Goal: Task Accomplishment & Management: Manage account settings

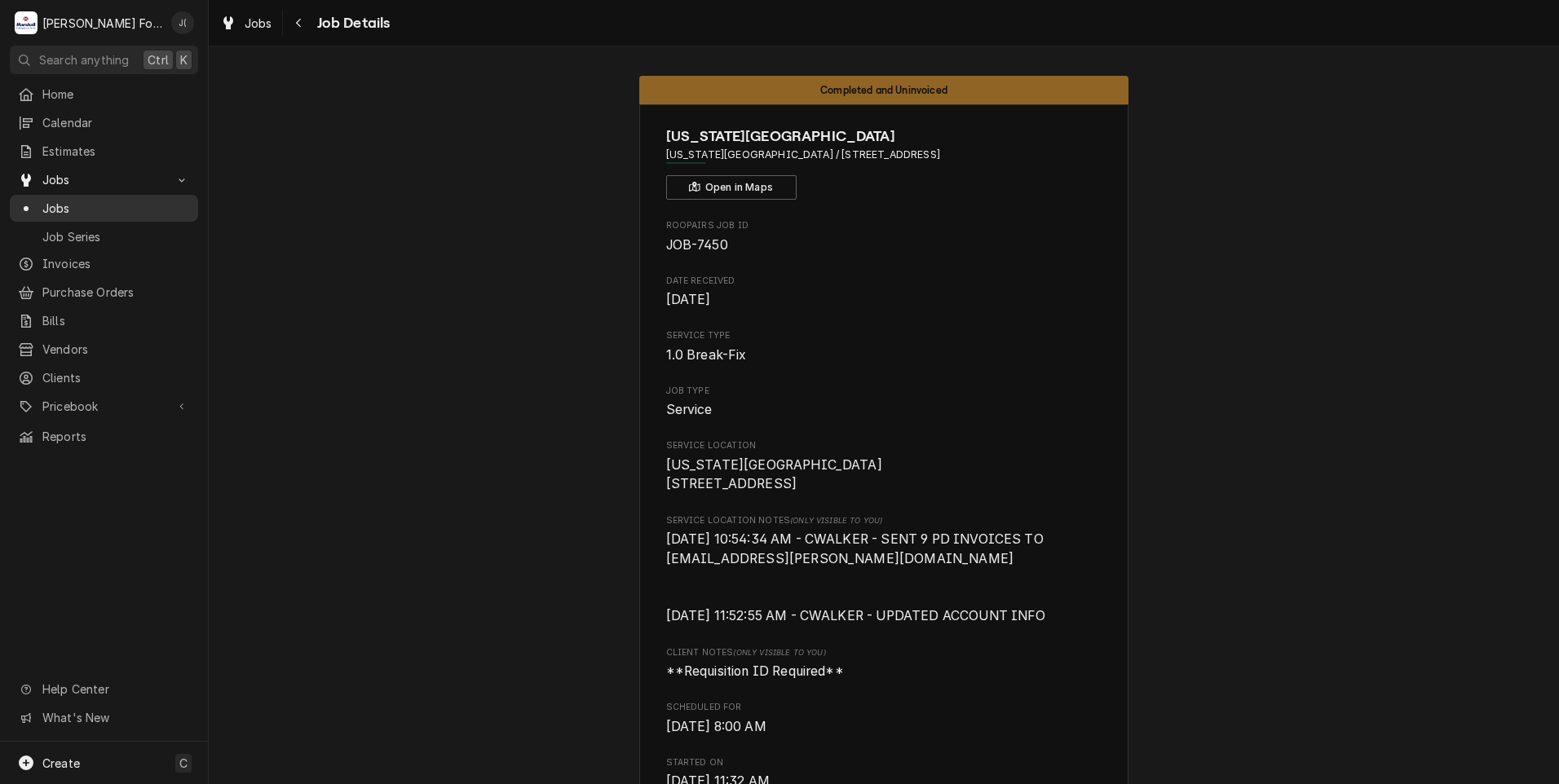
click at [67, 209] on span "Jobs" at bounding box center [116, 208] width 147 height 17
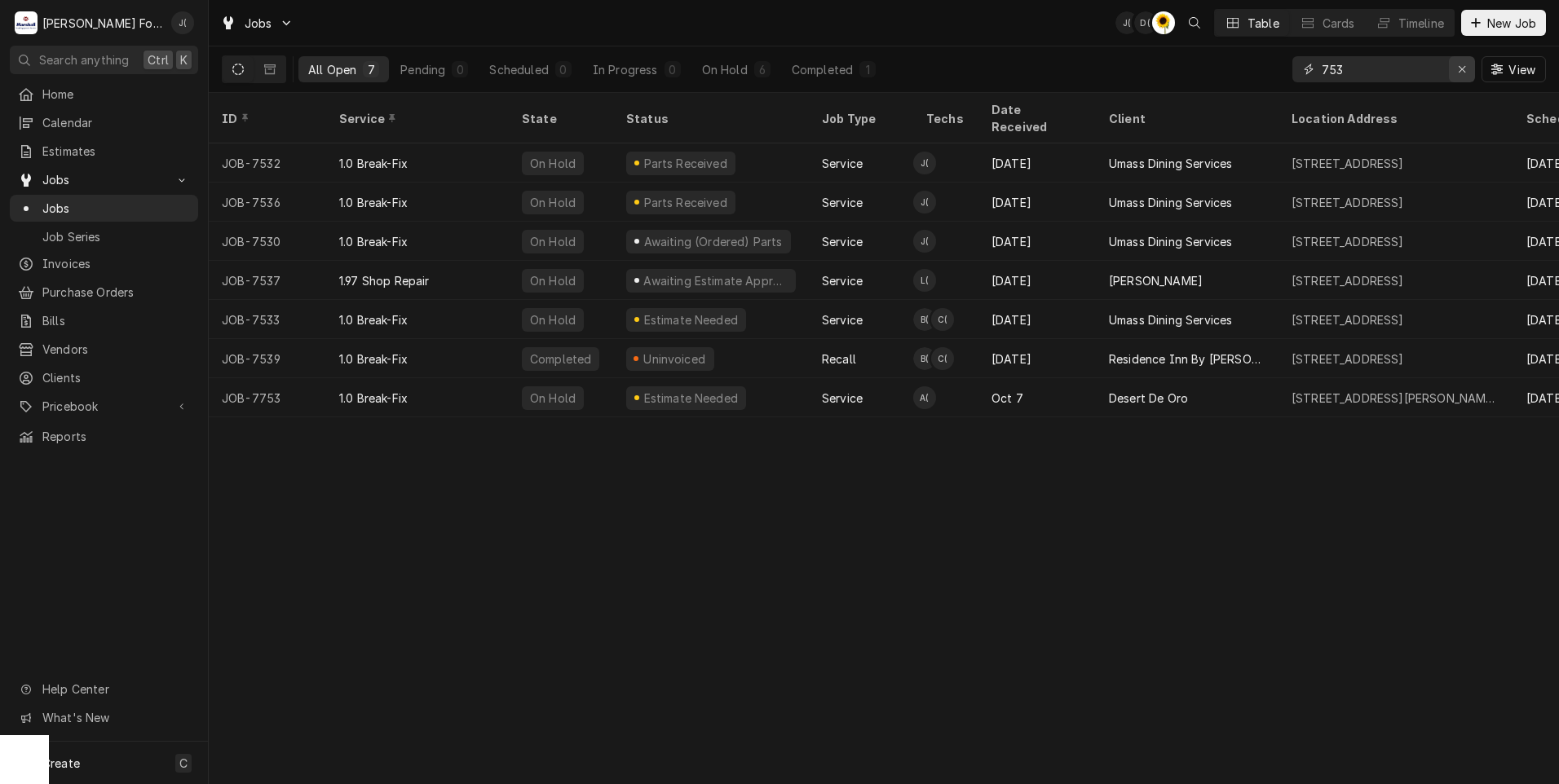
click at [1462, 76] on div "Erase input" at bounding box center [1462, 70] width 16 height 16
click at [1408, 69] on input "Dynamic Content Wrapper" at bounding box center [1398, 69] width 153 height 26
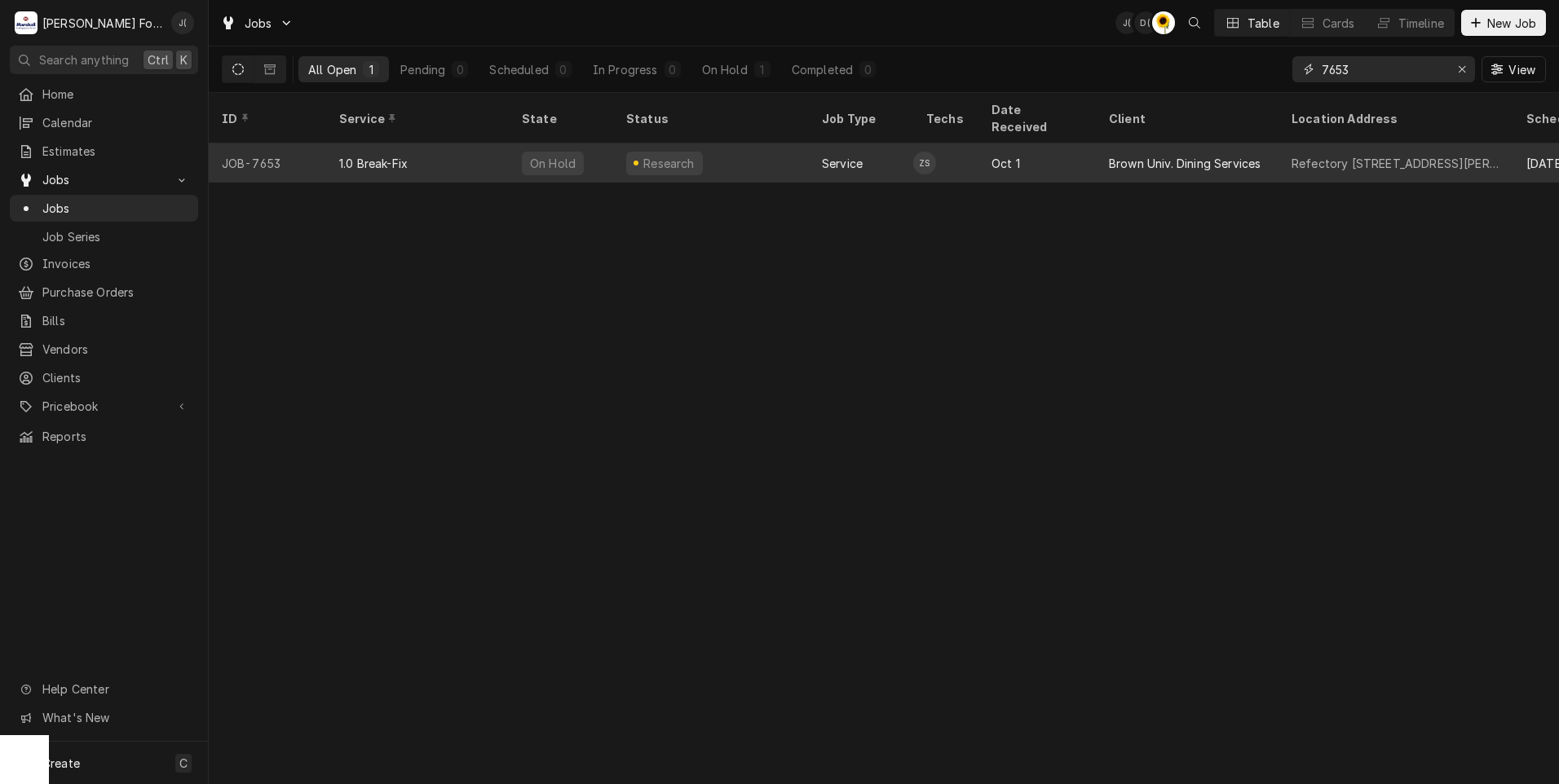
type input "7653"
click at [461, 144] on div "1.0 Break-Fix" at bounding box center [418, 163] width 183 height 39
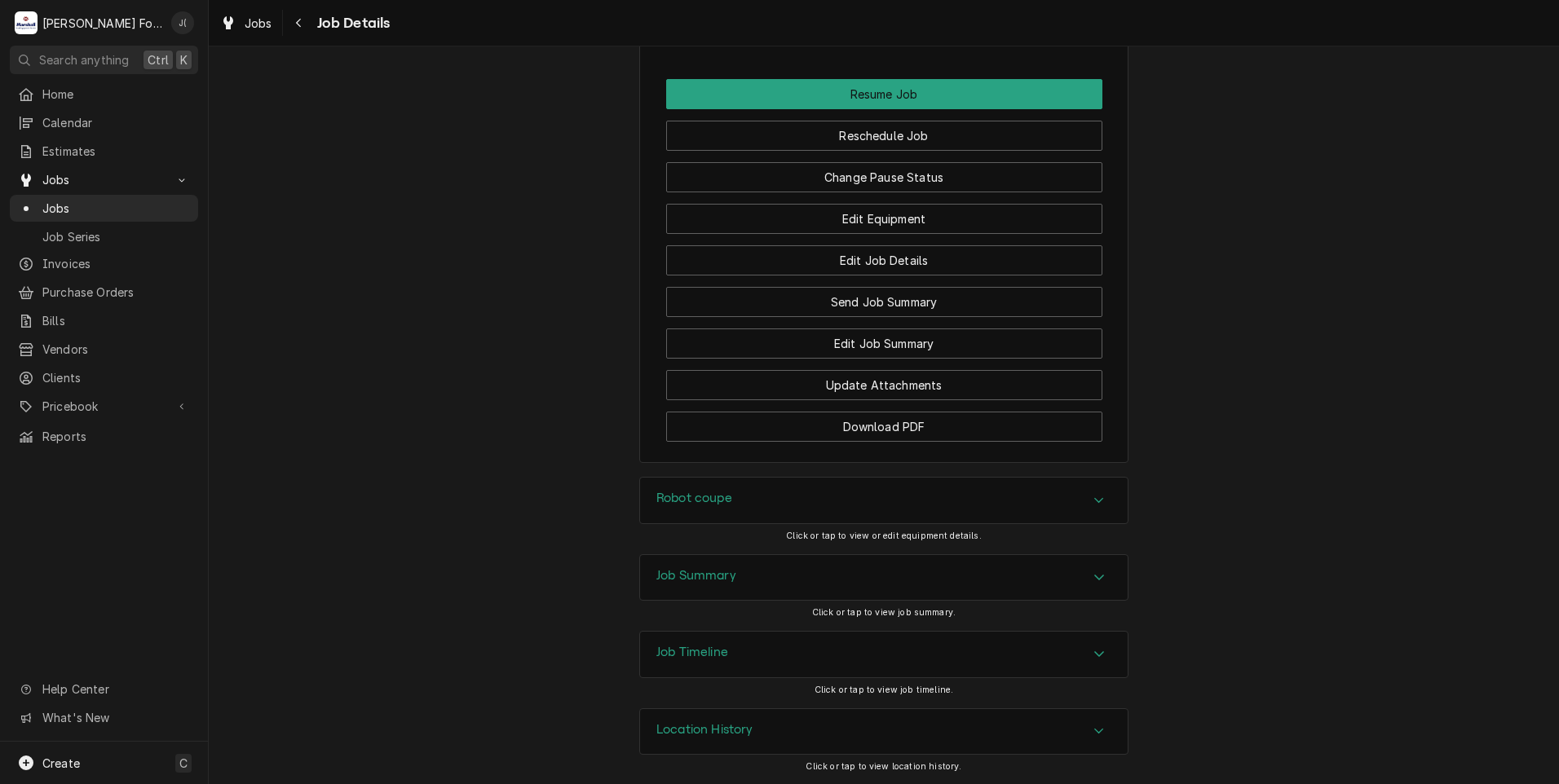
scroll to position [2286, 0]
click at [746, 497] on div "Robot coupe" at bounding box center [884, 499] width 488 height 45
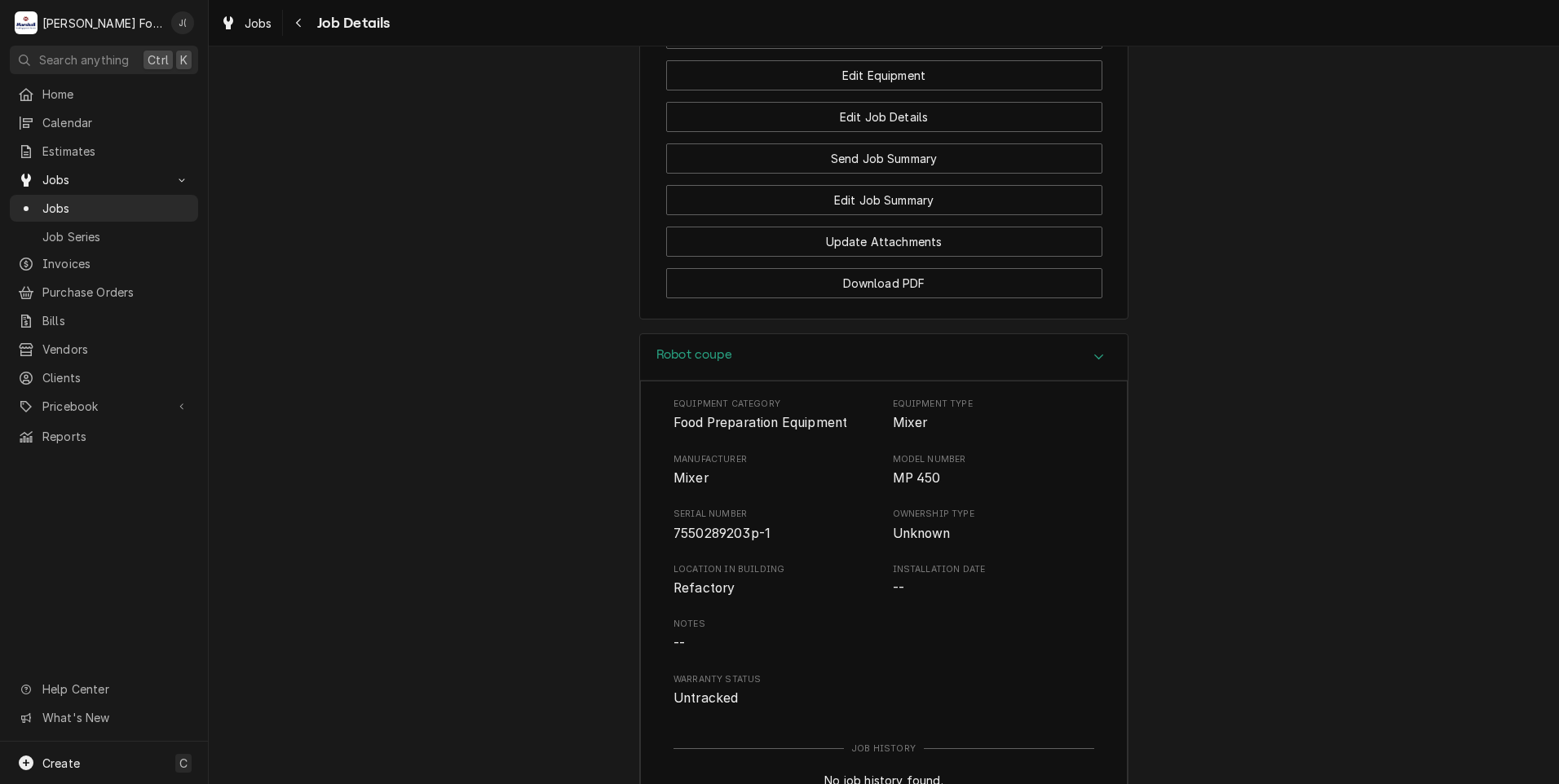
scroll to position [2694, 0]
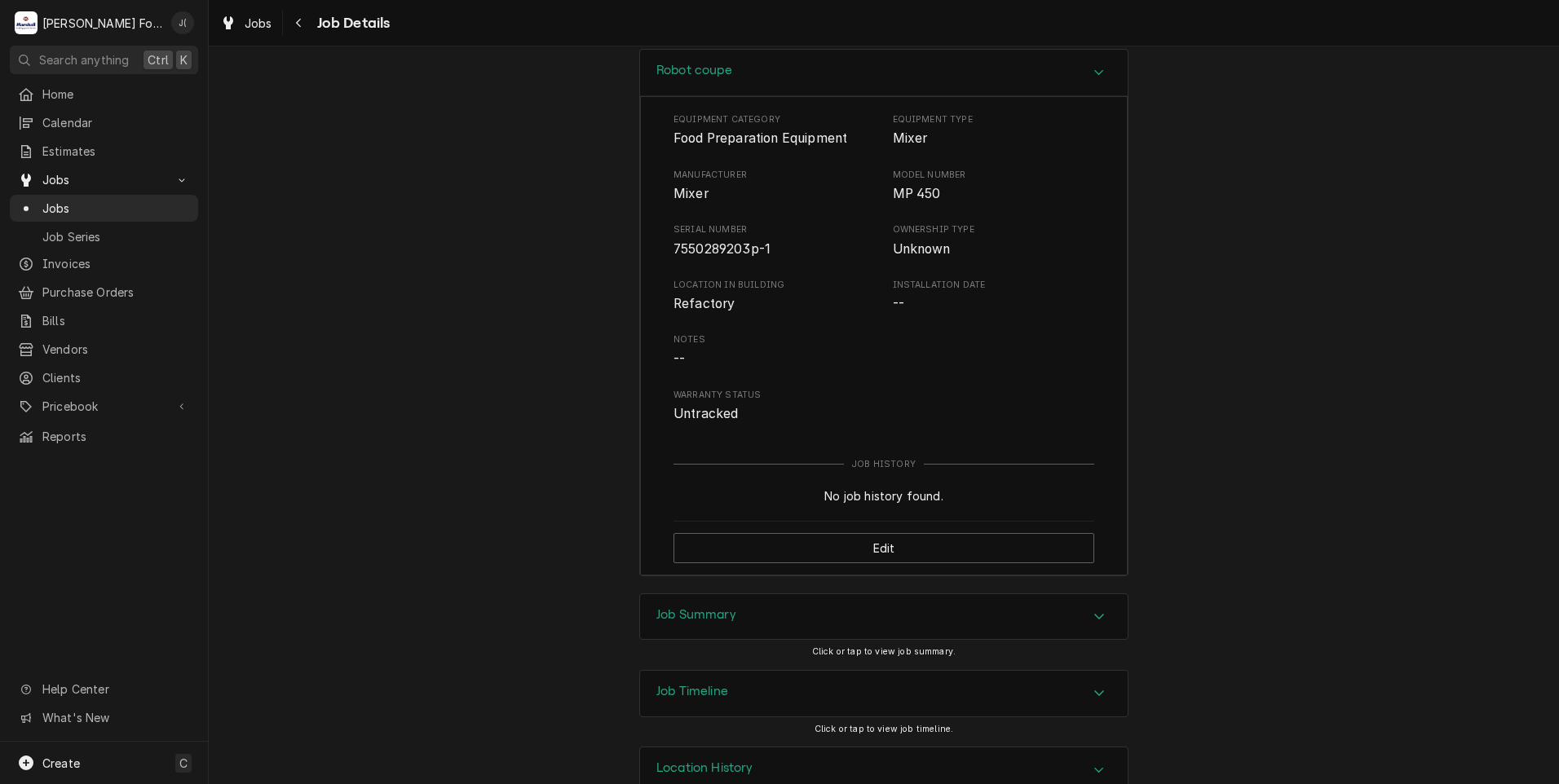
click at [708, 627] on div "Job Summary" at bounding box center [697, 618] width 80 height 20
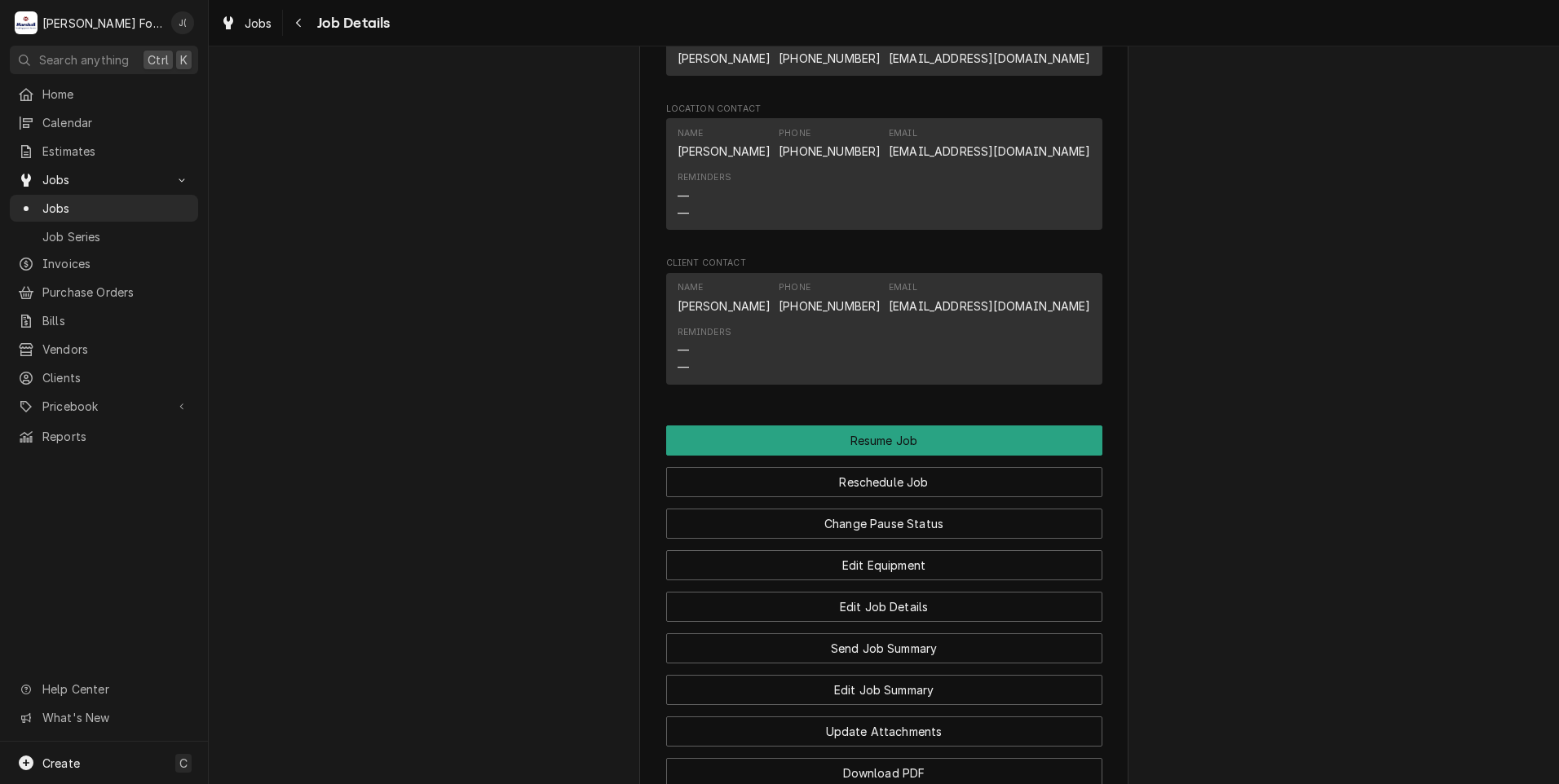
scroll to position [1879, 0]
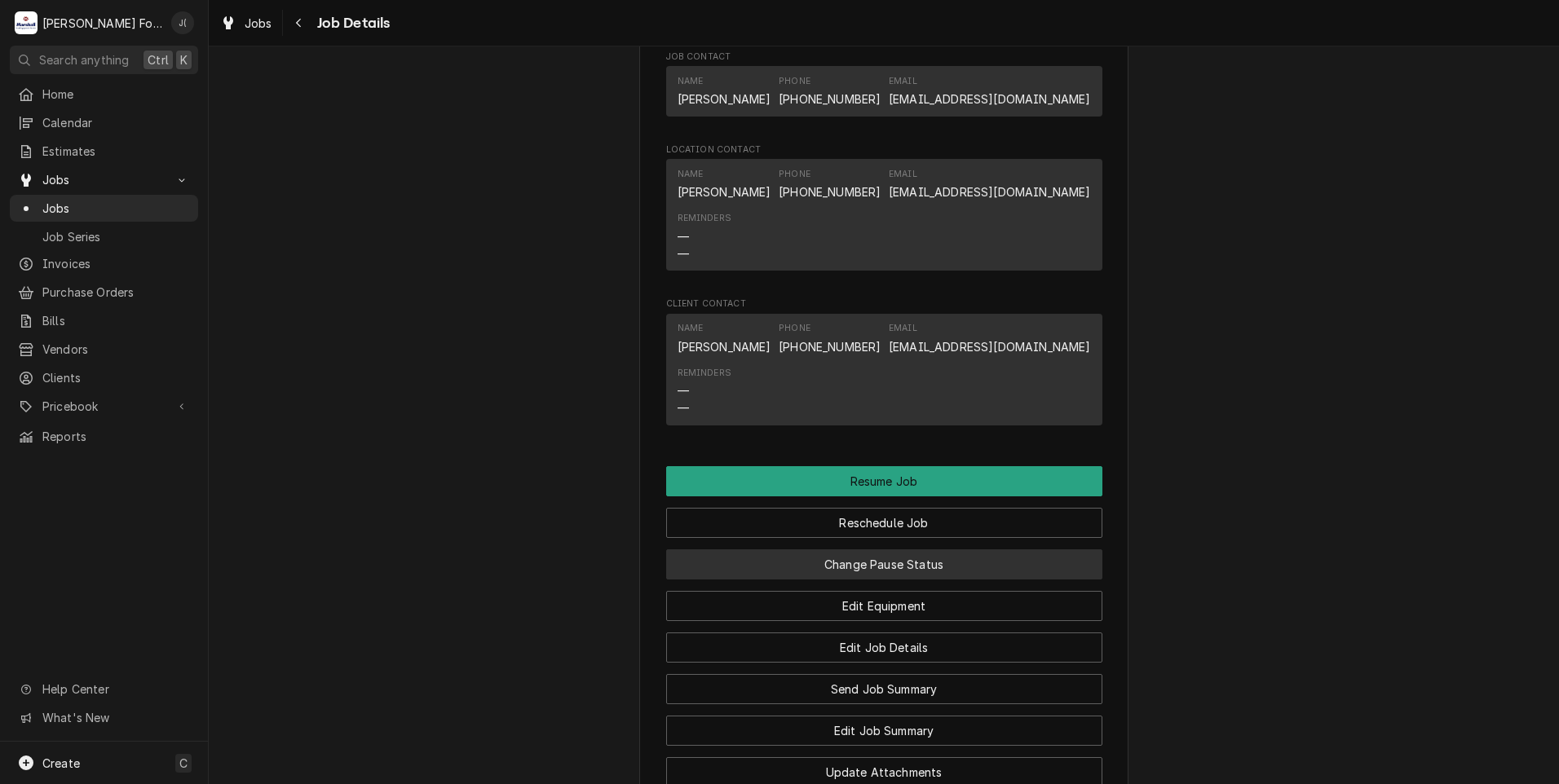
click at [767, 580] on button "Change Pause Status" at bounding box center [884, 564] width 436 height 30
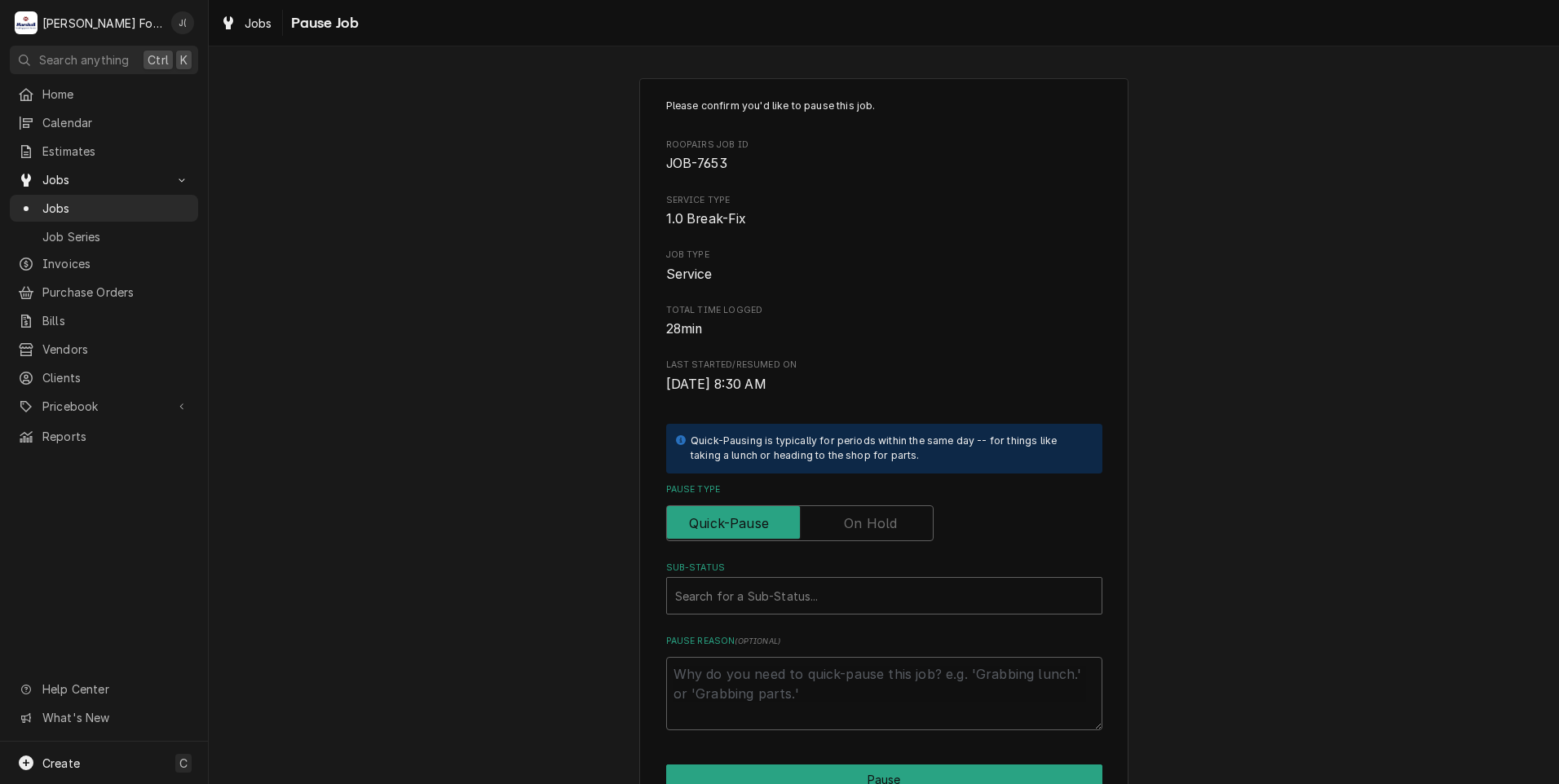
click at [853, 522] on label "Pause Type" at bounding box center [800, 524] width 268 height 36
click at [853, 522] on input "Pause Type" at bounding box center [800, 524] width 252 height 36
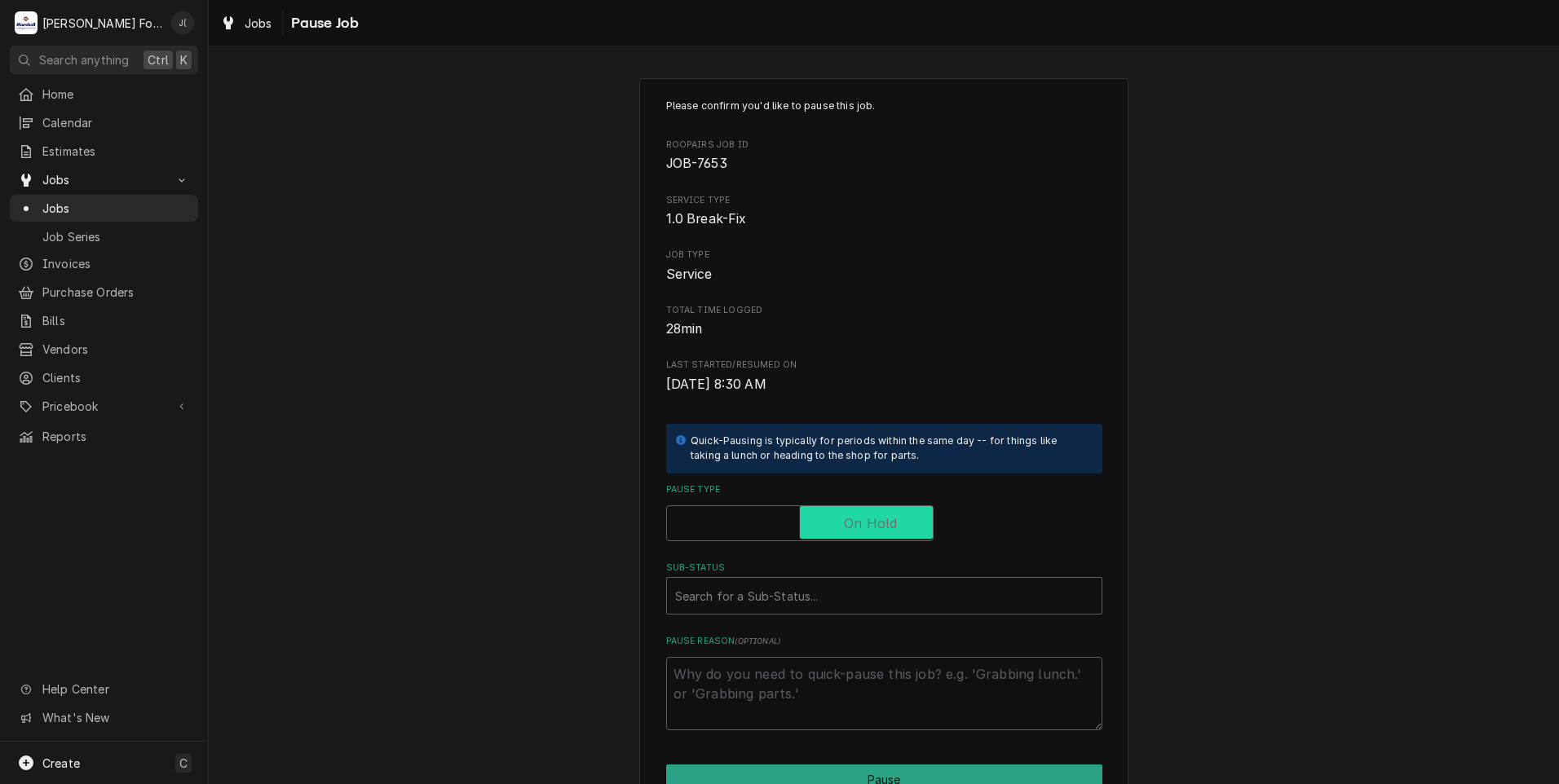
checkbox input "true"
click at [836, 591] on div "Sub-Status" at bounding box center [884, 596] width 418 height 29
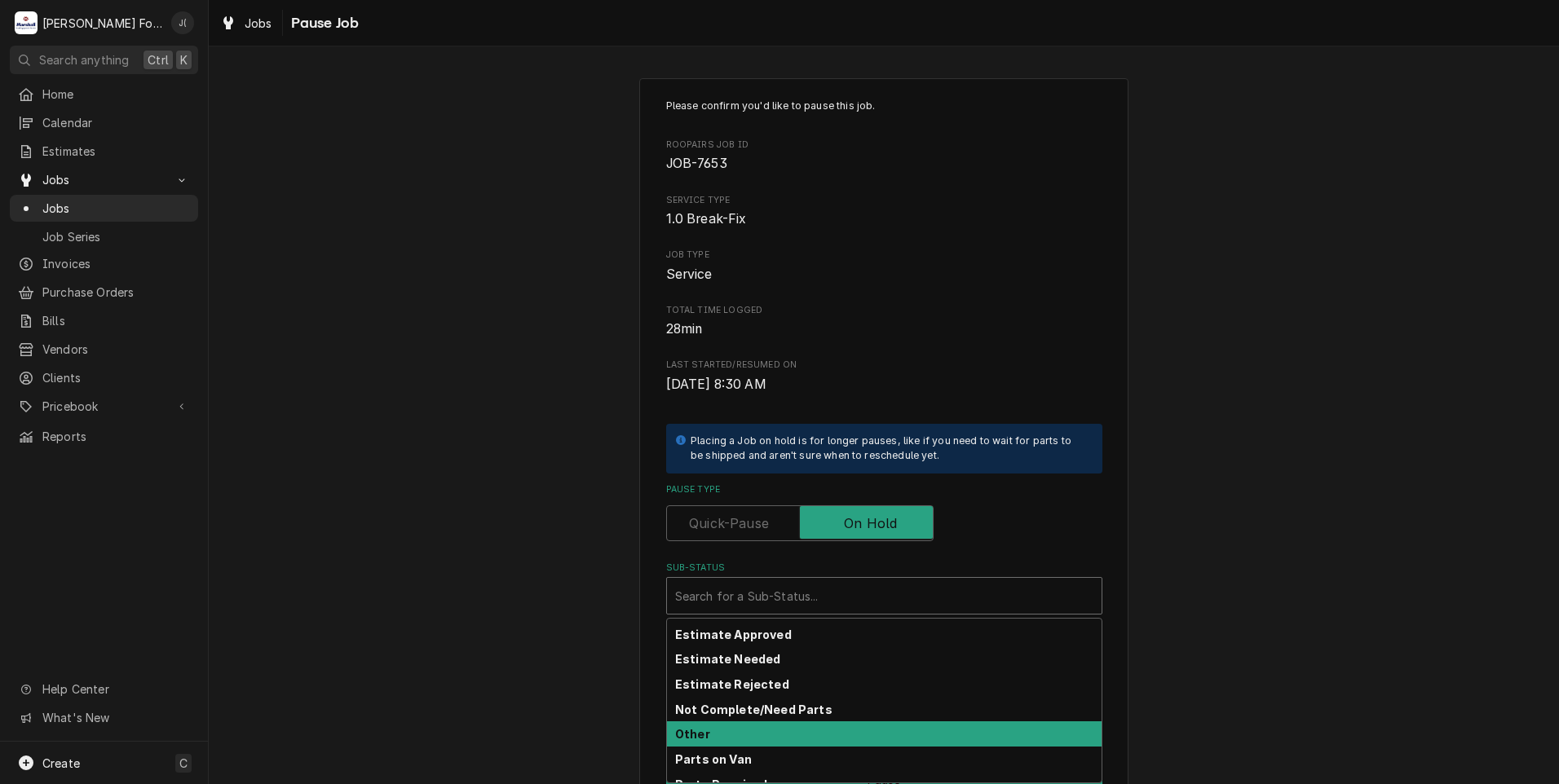
scroll to position [98, 0]
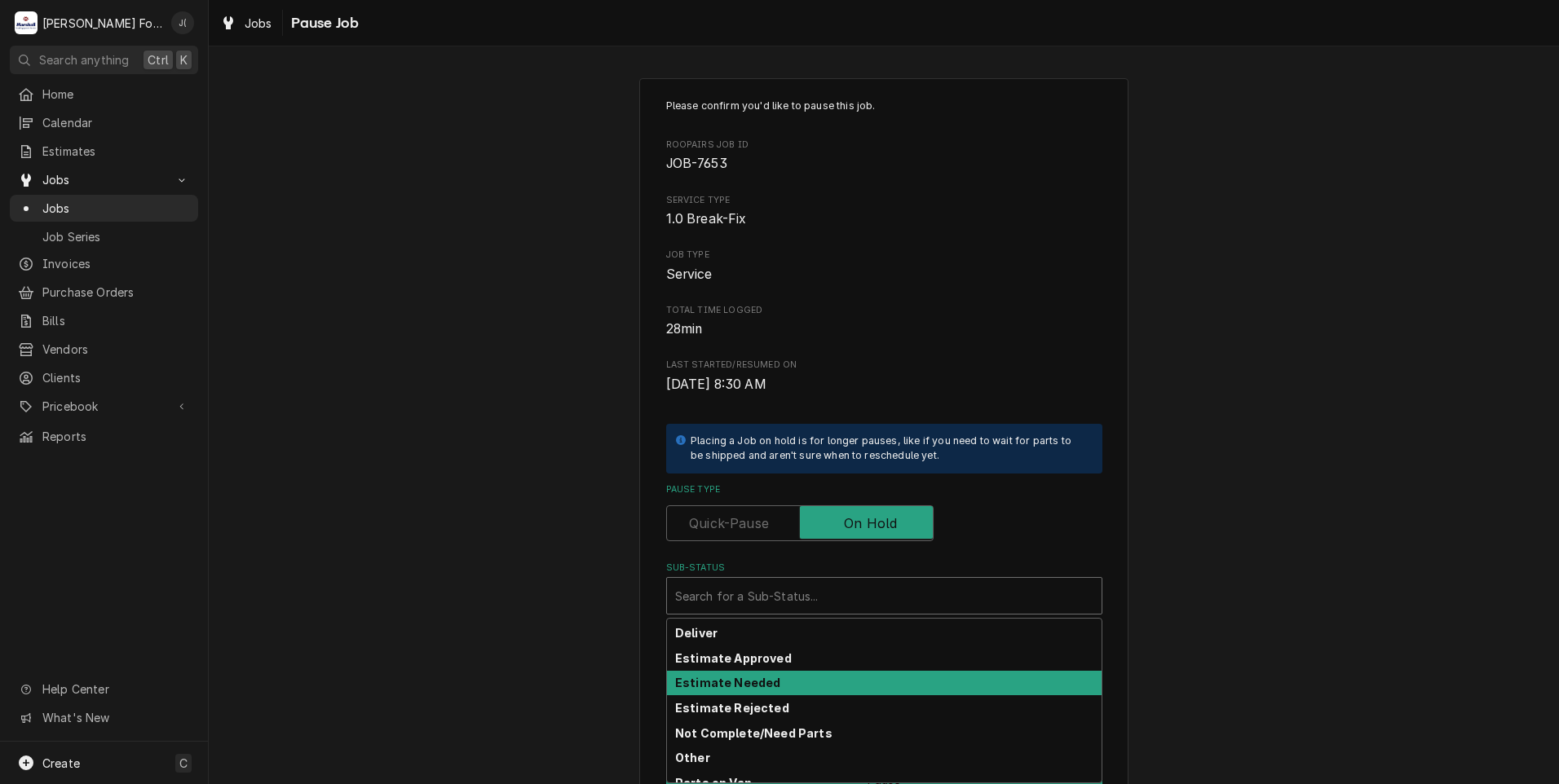
click at [763, 676] on strong "Estimate Needed" at bounding box center [727, 682] width 105 height 14
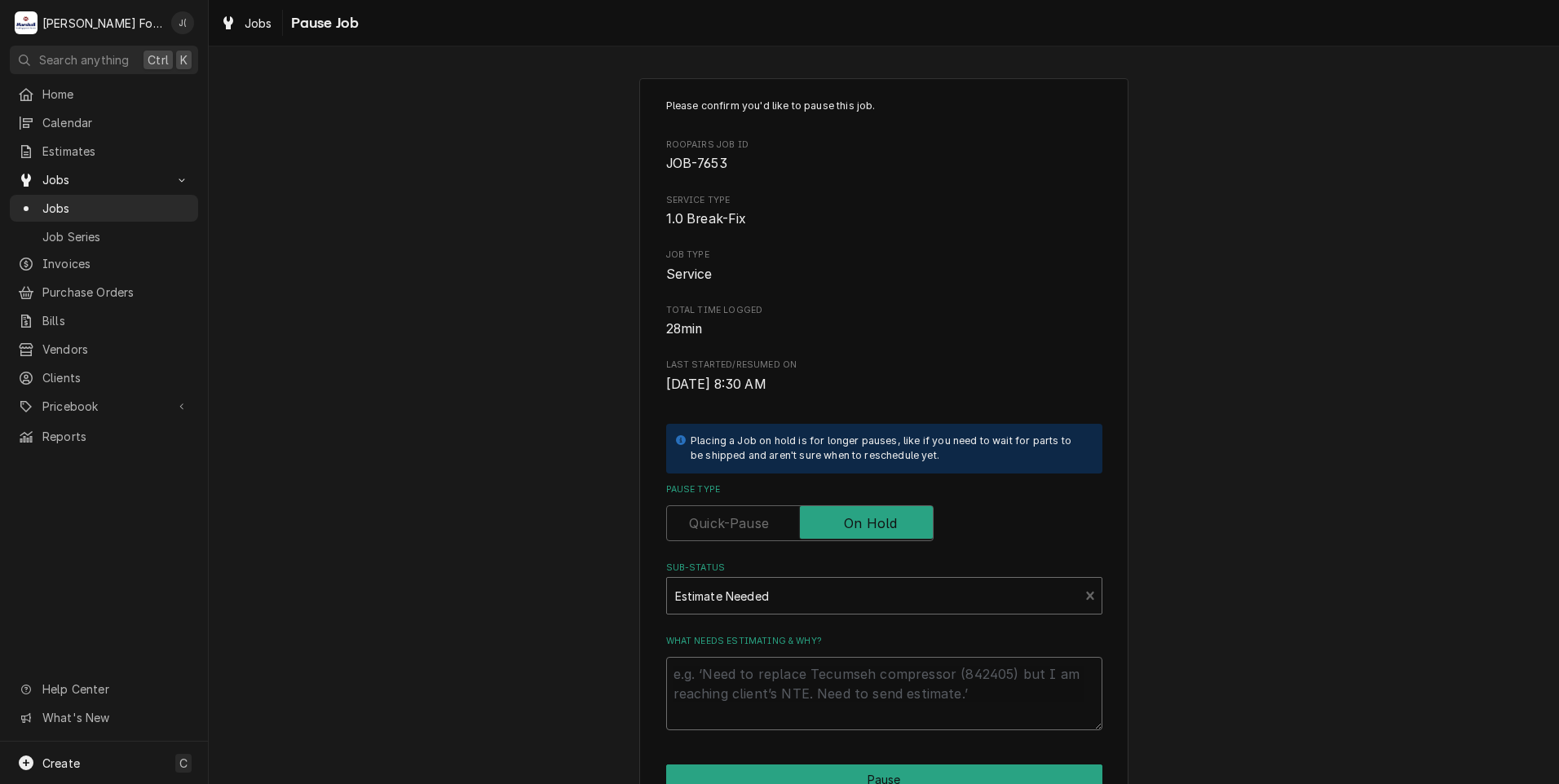
click at [763, 677] on textarea "What needs estimating & why?" at bounding box center [884, 694] width 436 height 73
type textarea "x"
type textarea "p"
type textarea "x"
type textarea "pr"
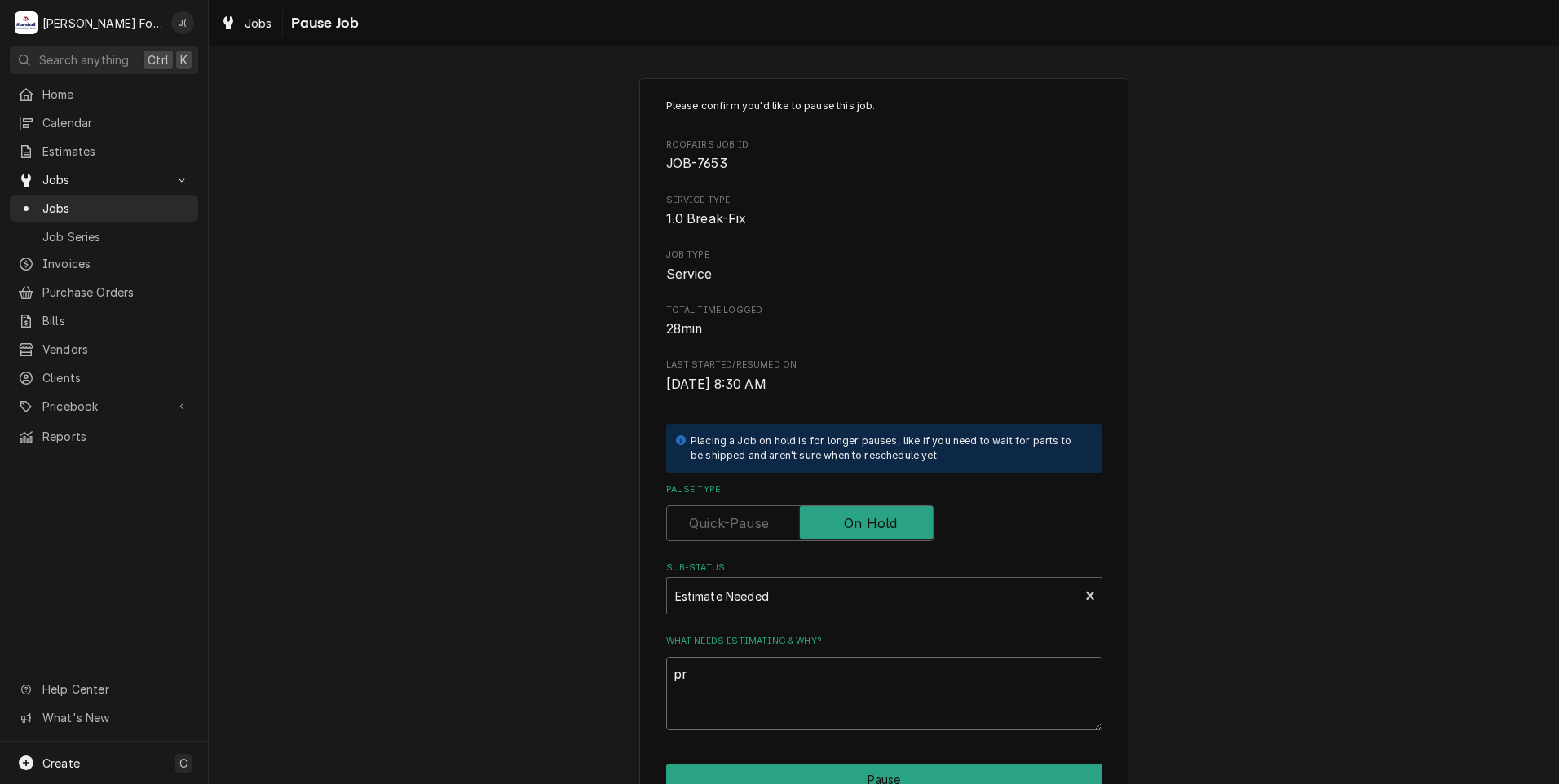
type textarea "x"
type textarea "pri"
type textarea "x"
type textarea "pric"
type textarea "x"
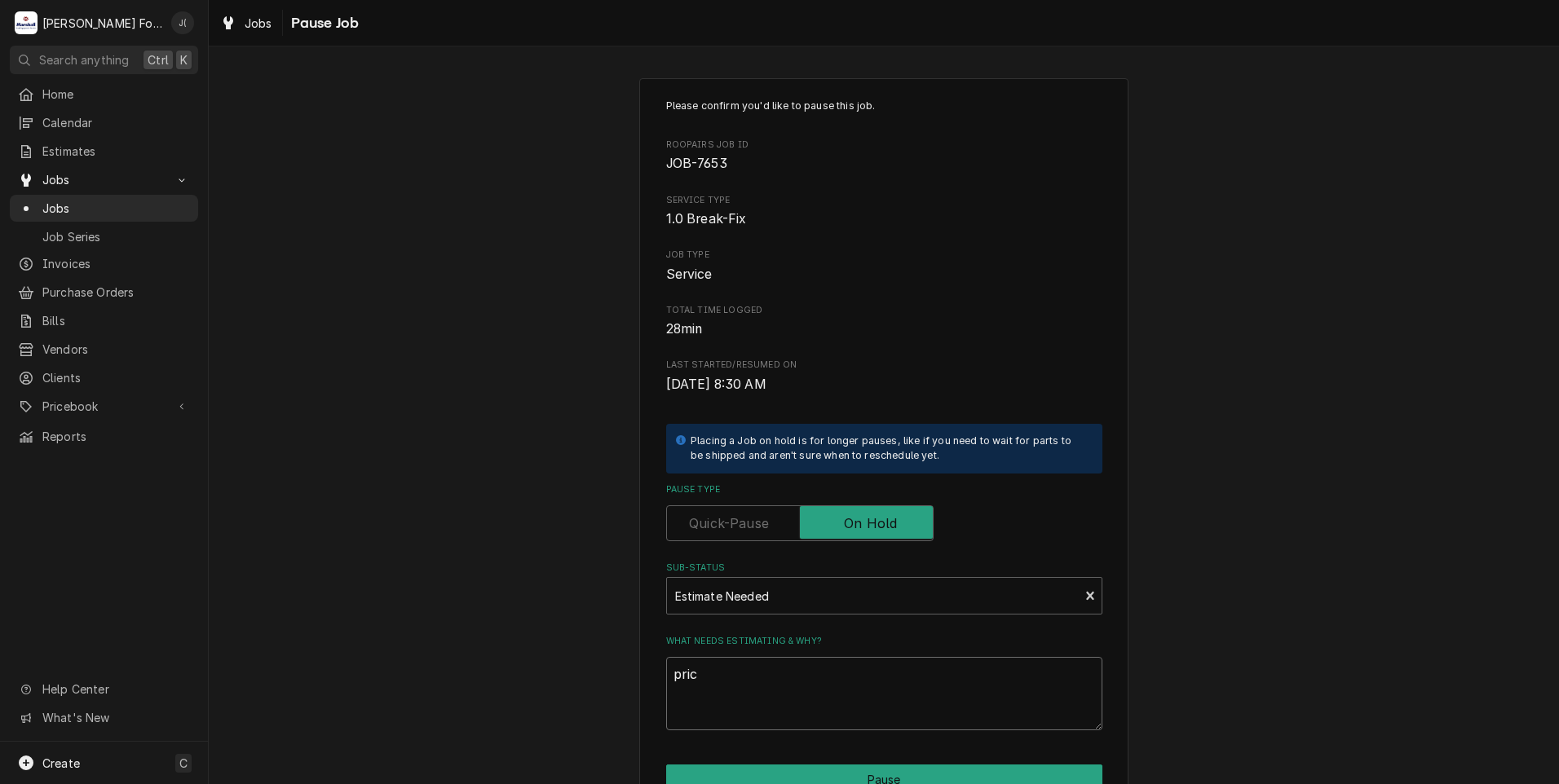
type textarea "price"
type textarea "x"
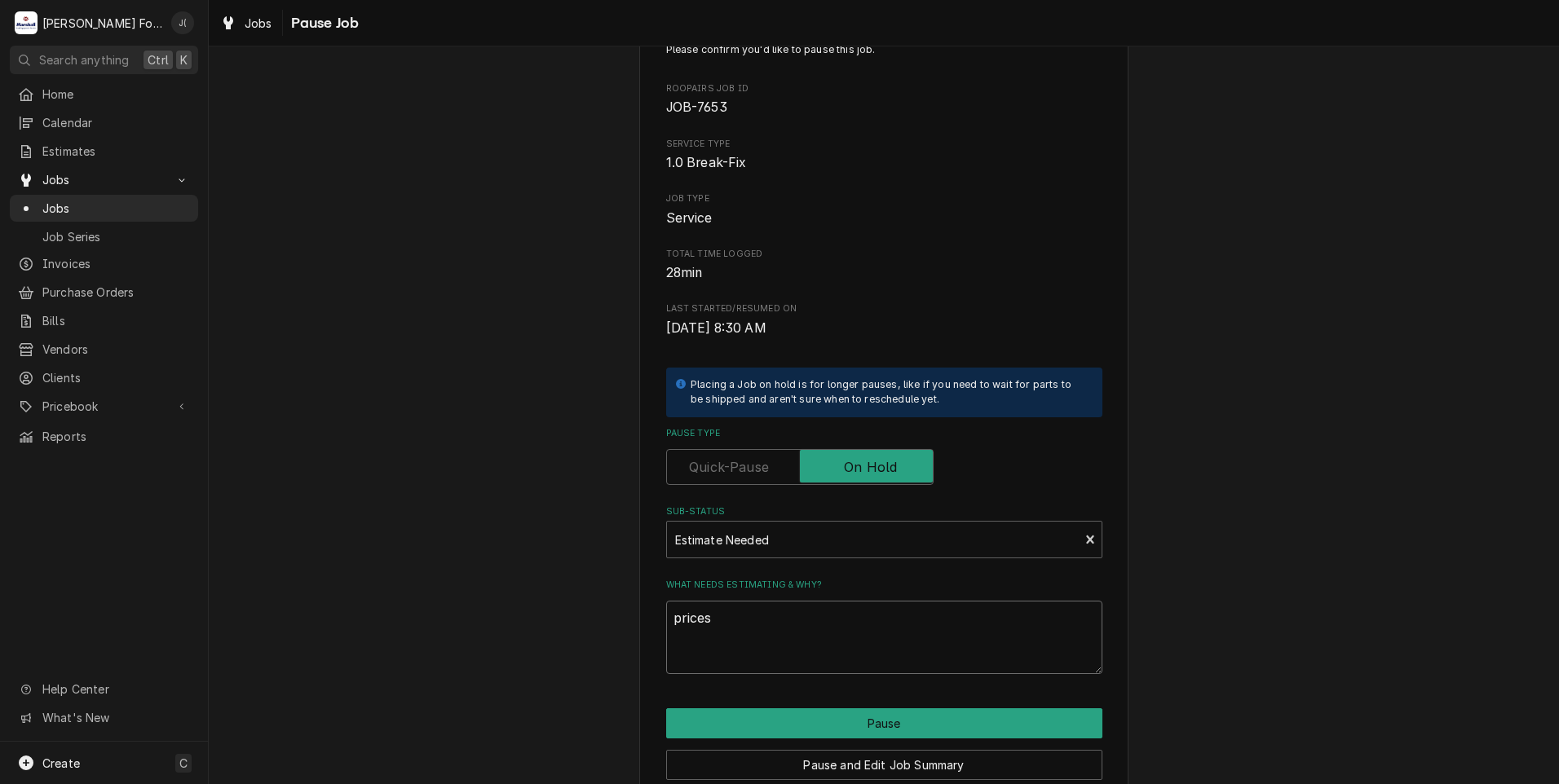
scroll to position [128, 0]
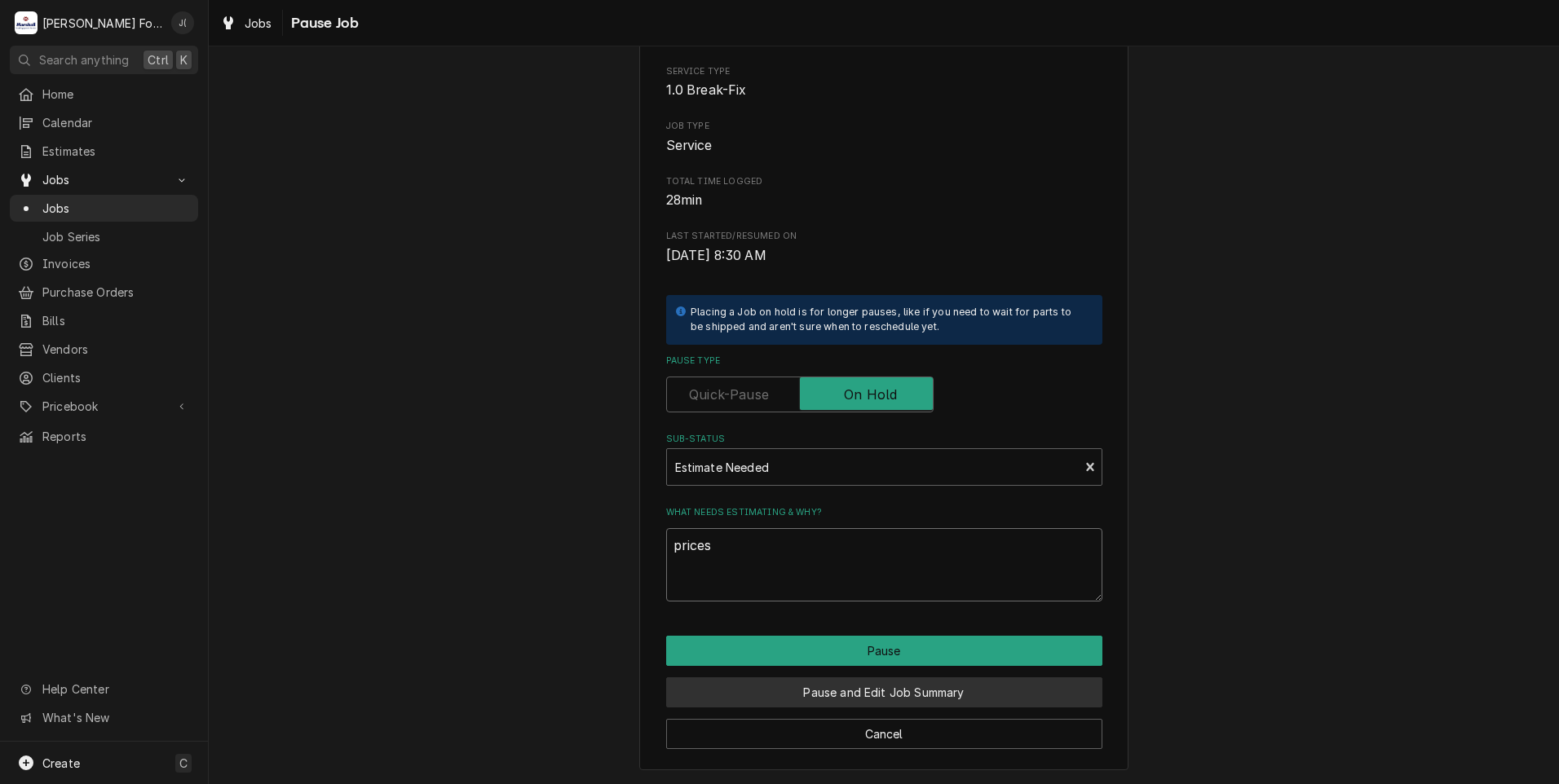
type textarea "prices"
click at [708, 699] on button "Pause and Edit Job Summary" at bounding box center [884, 692] width 436 height 30
type textarea "x"
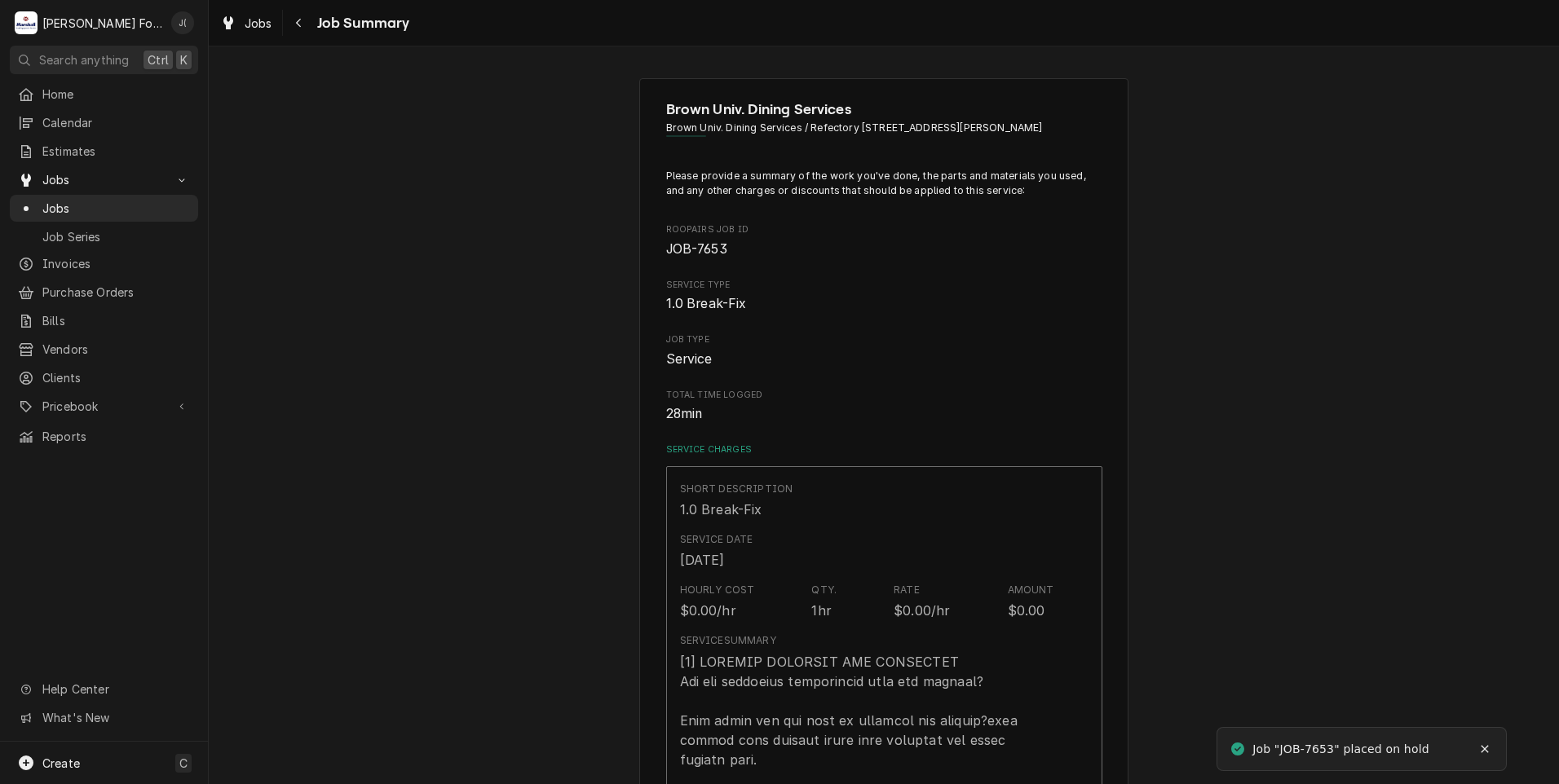
type textarea "x"
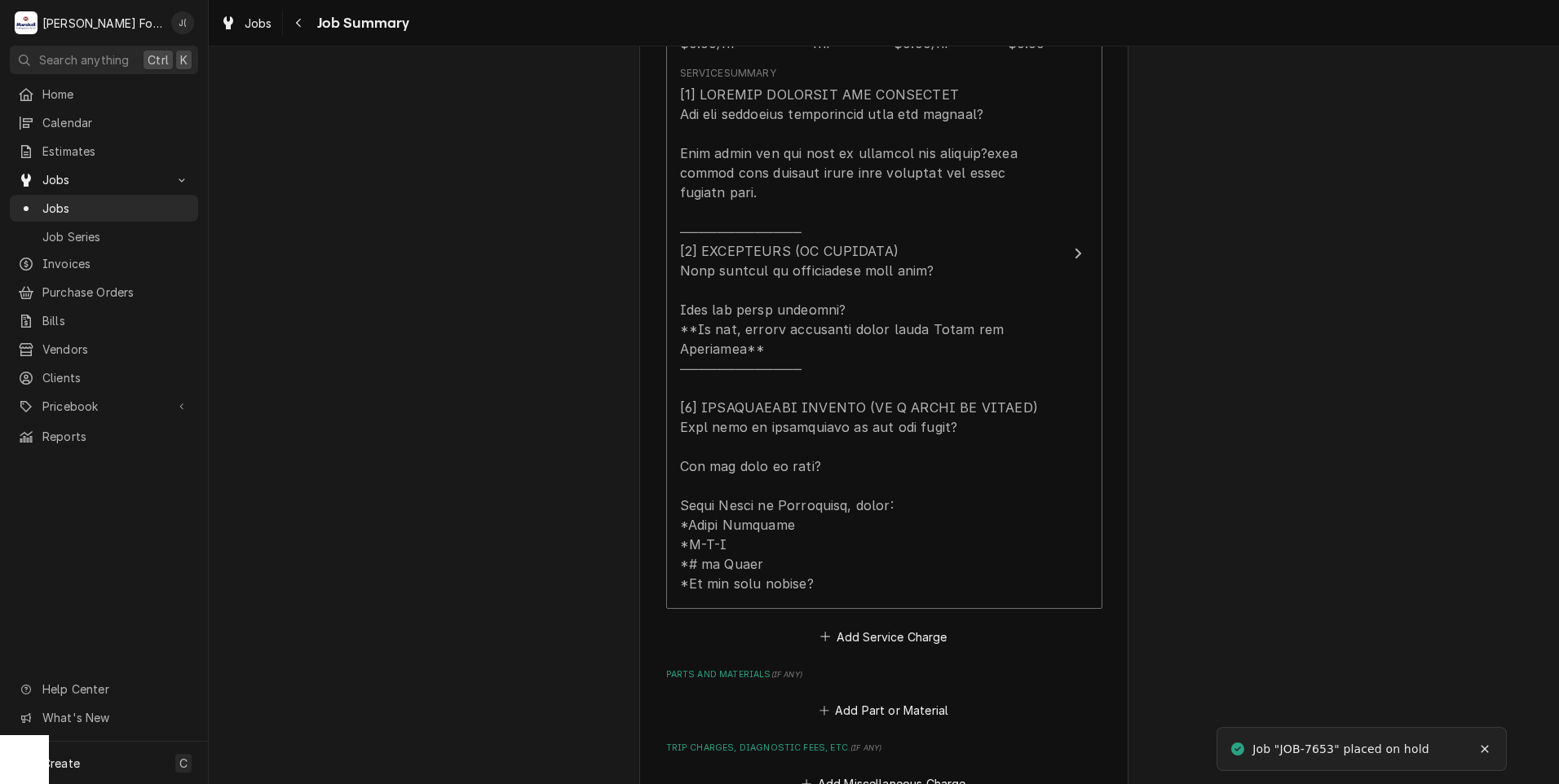
scroll to position [733, 0]
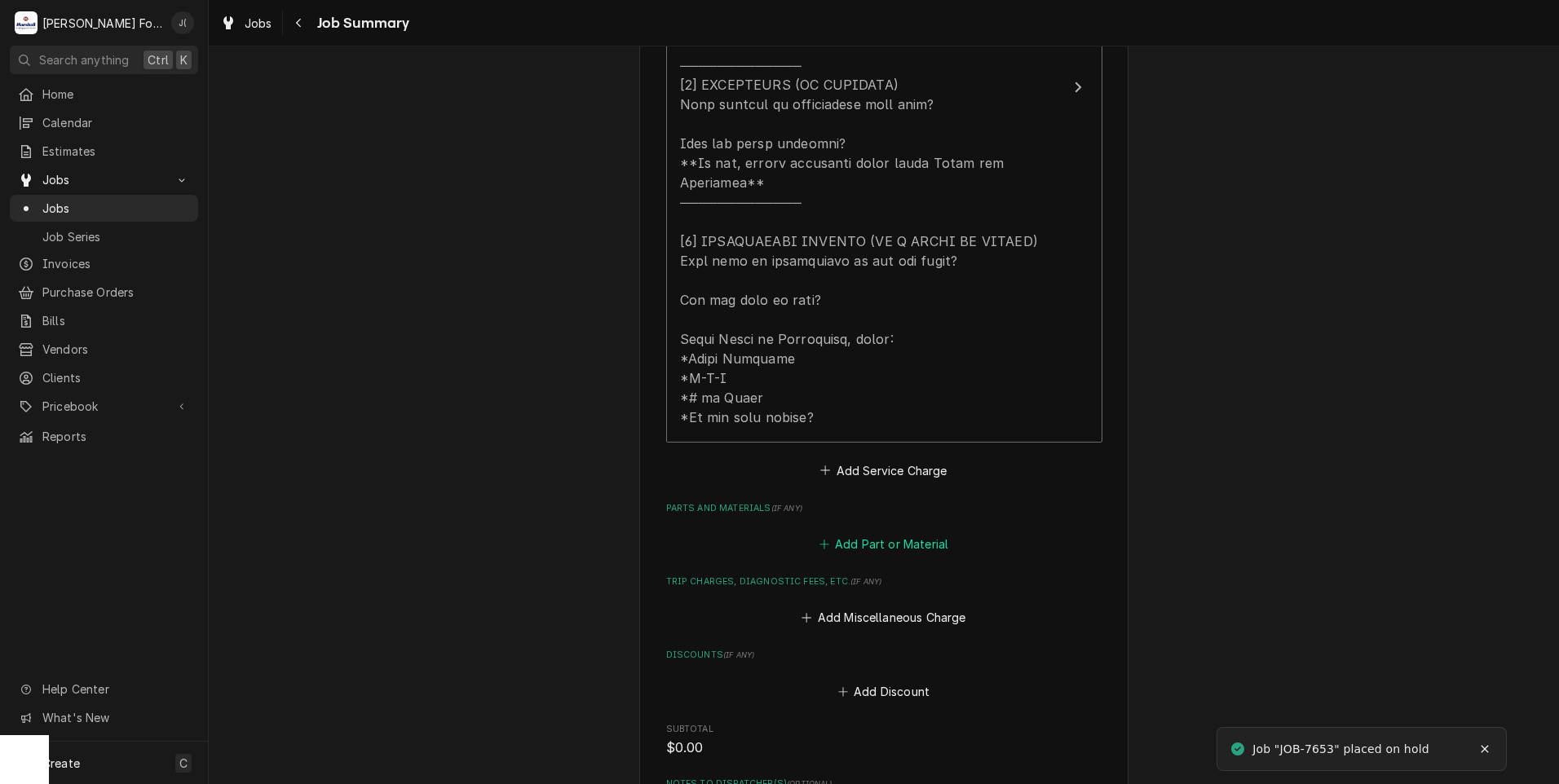
click at [837, 534] on button "Add Part or Material" at bounding box center [883, 544] width 135 height 23
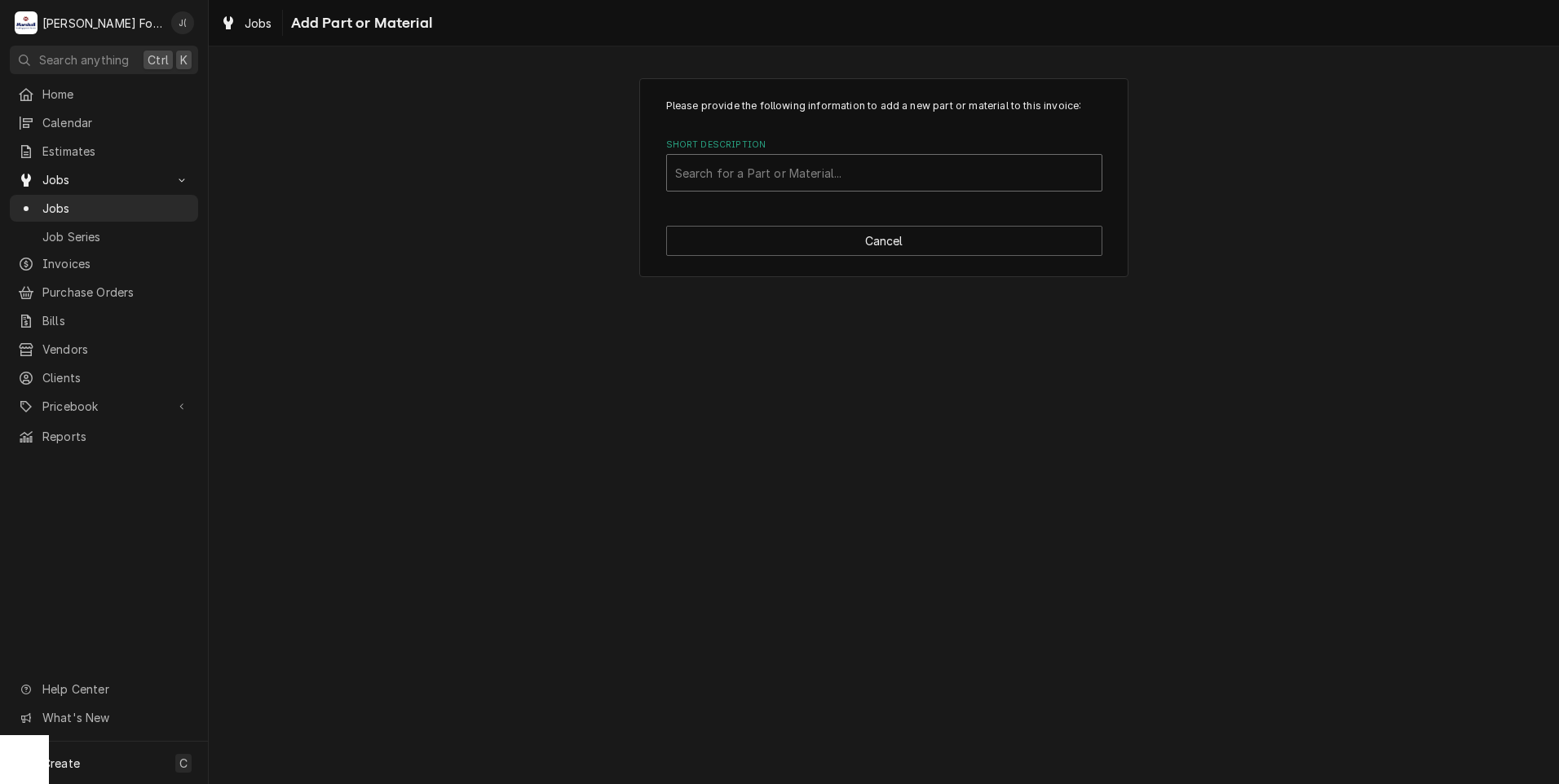
click at [704, 175] on div "Short Description" at bounding box center [884, 173] width 418 height 29
type input "39340"
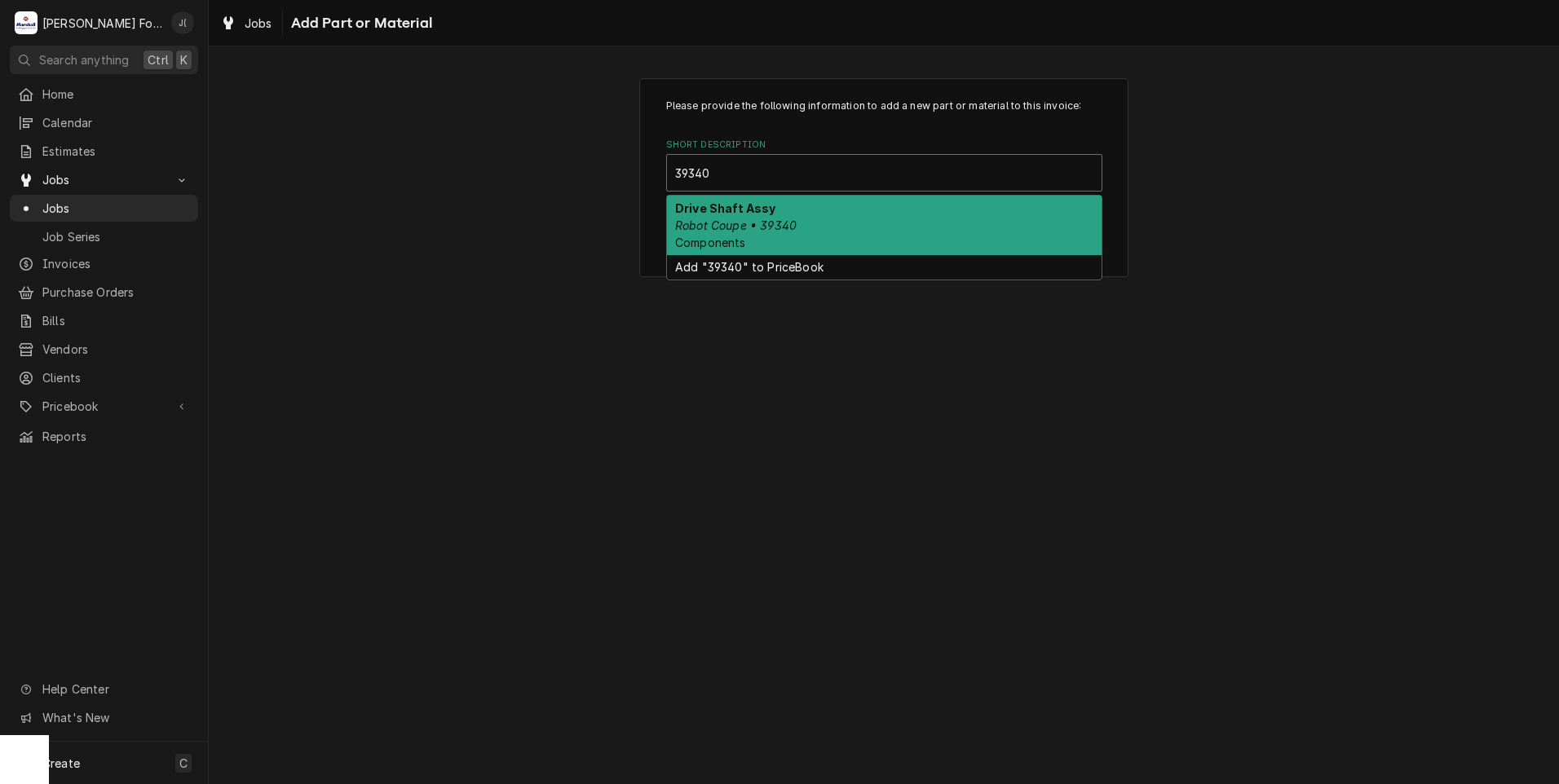
click at [699, 222] on em "Robot Coupe • 39340" at bounding box center [736, 225] width 121 height 14
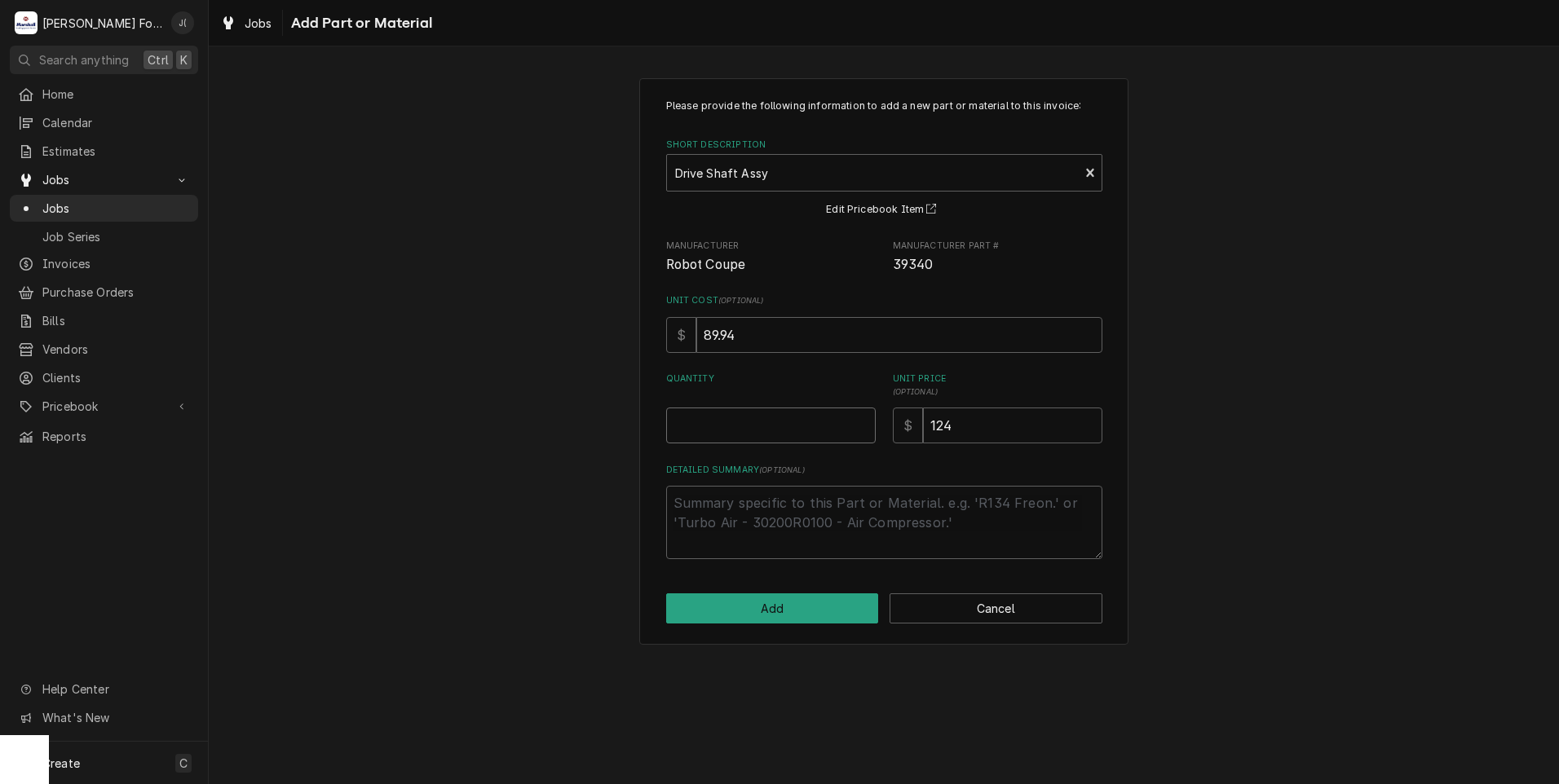
click at [725, 420] on input "Quantity" at bounding box center [771, 426] width 210 height 36
click at [78, 398] on span "Pricebook" at bounding box center [104, 406] width 123 height 17
click at [81, 455] on span "Parts & Materials" at bounding box center [116, 463] width 147 height 17
click at [724, 437] on input "Quantity" at bounding box center [771, 426] width 210 height 36
click at [1030, 609] on button "Cancel" at bounding box center [995, 608] width 213 height 30
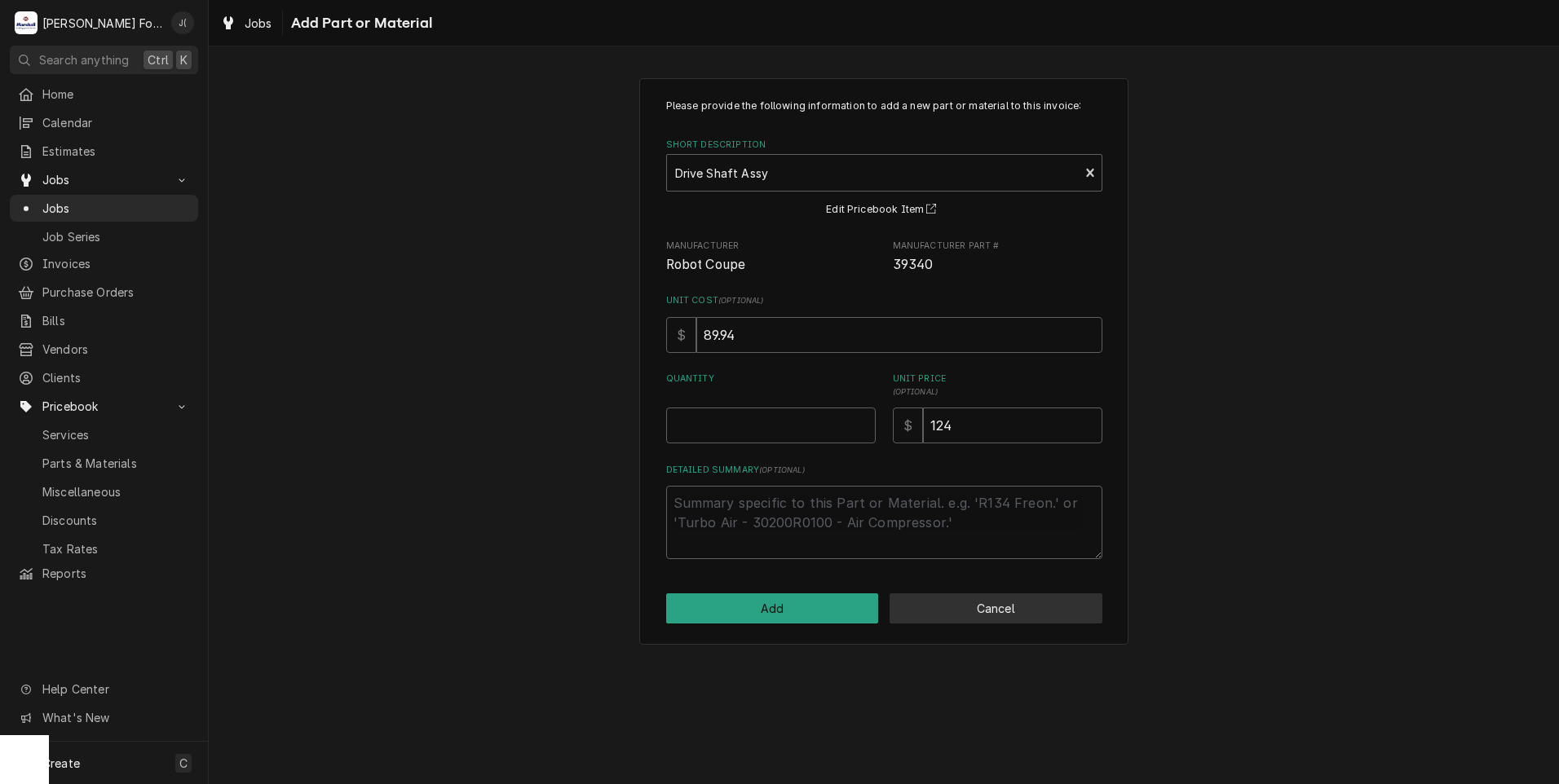
type textarea "x"
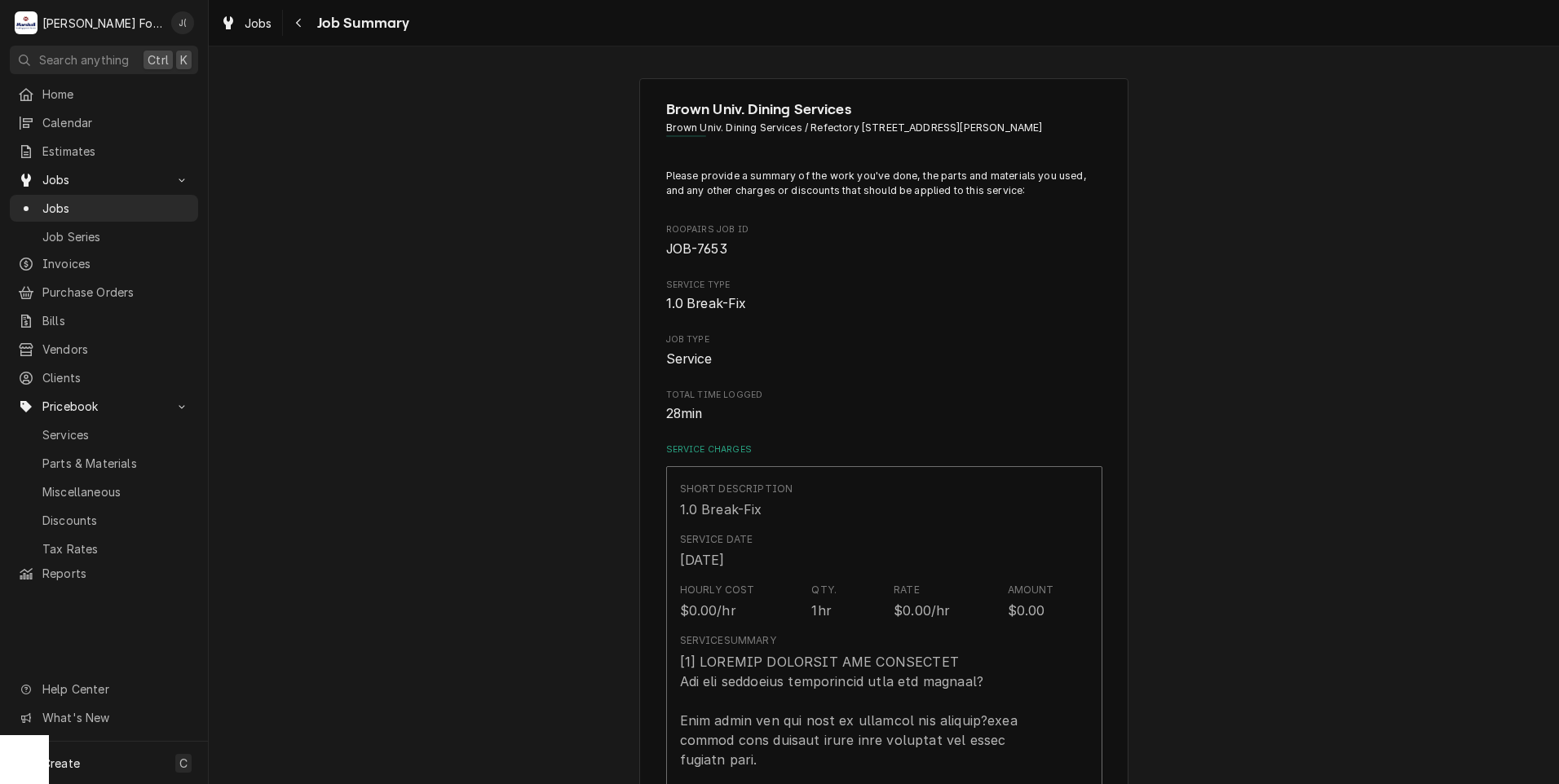
scroll to position [733, 0]
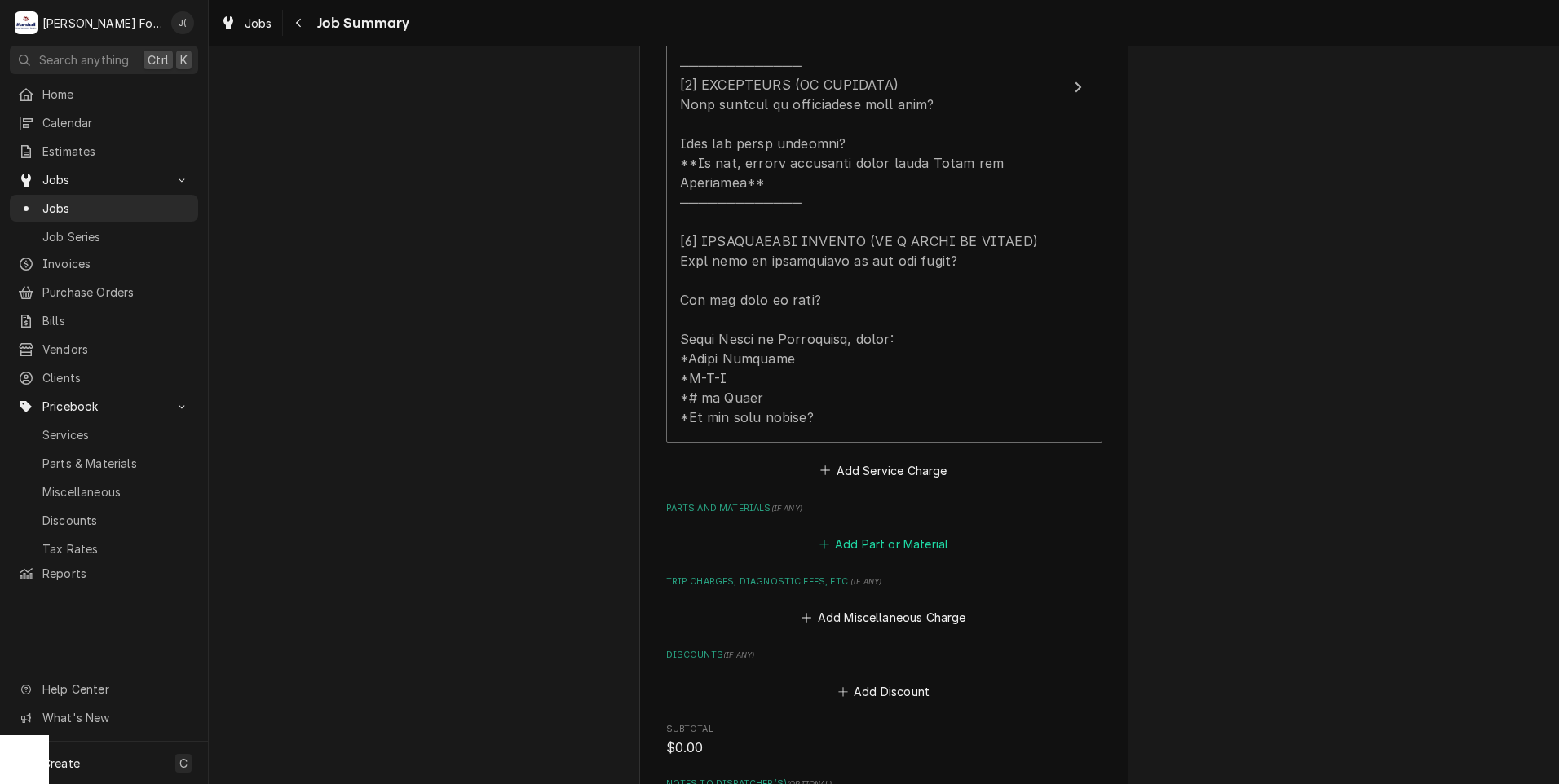
click at [861, 534] on button "Add Part or Material" at bounding box center [883, 544] width 135 height 23
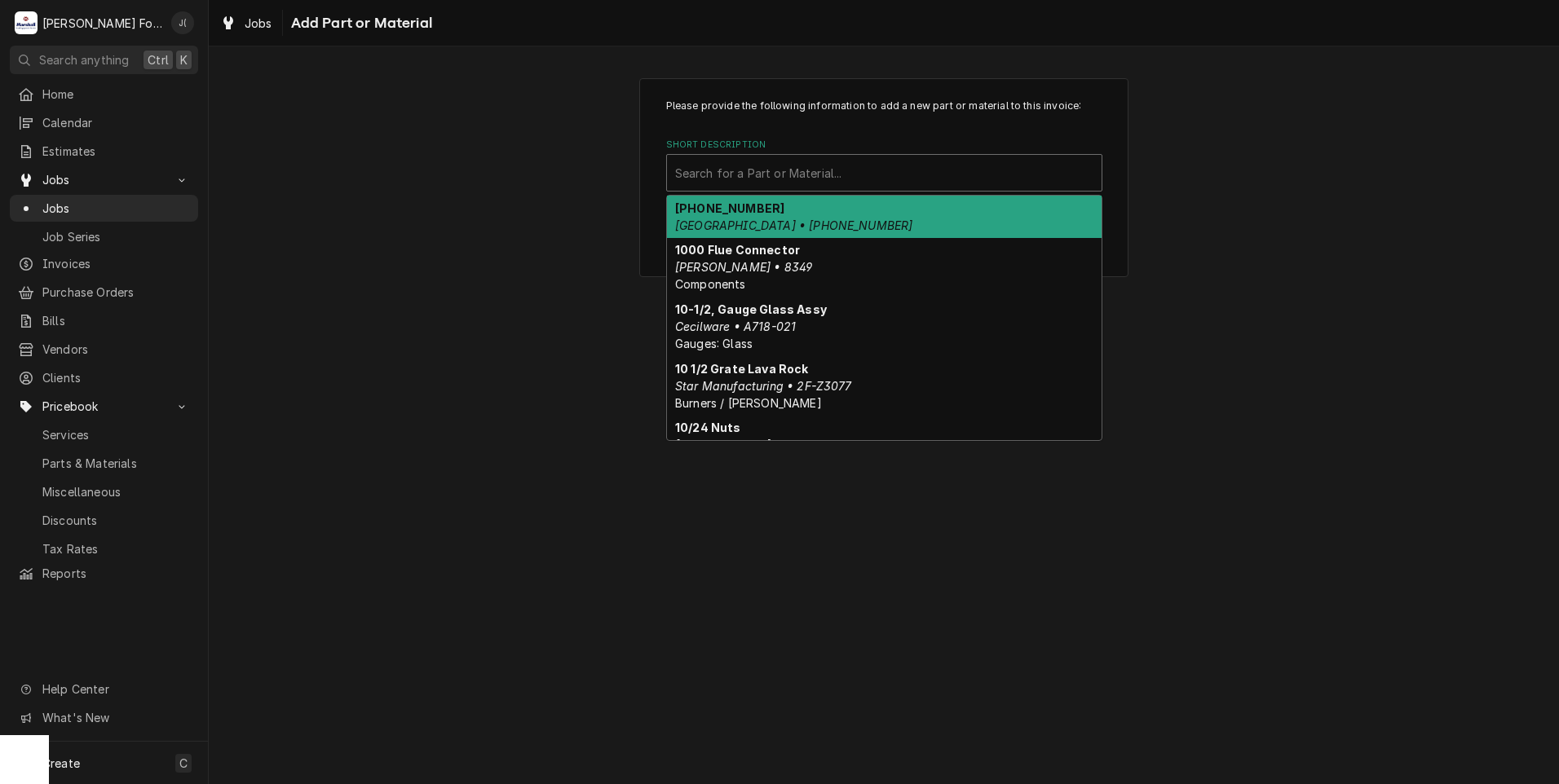
click at [781, 165] on div "Short Description" at bounding box center [884, 173] width 418 height 29
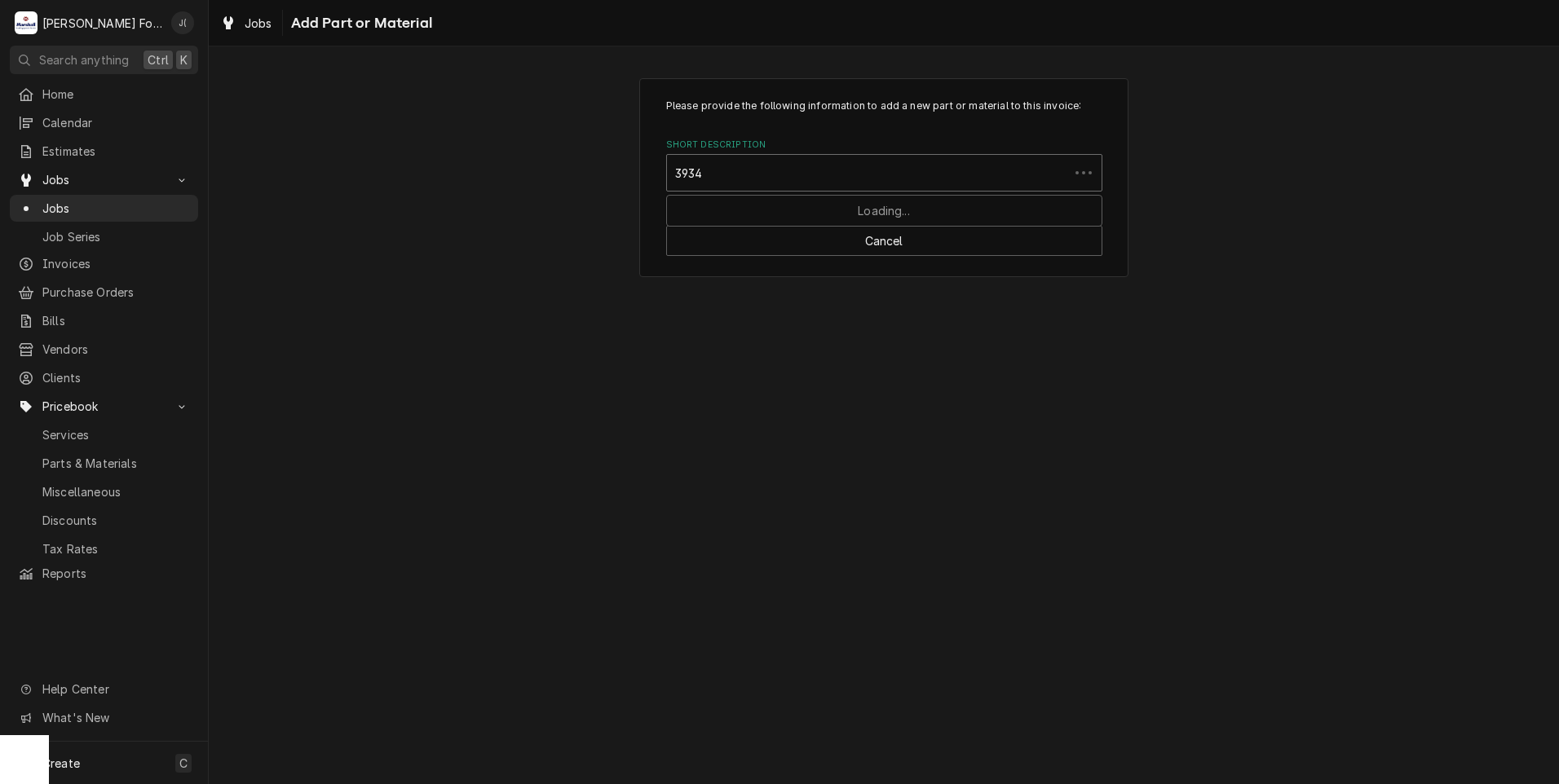
type input "39340"
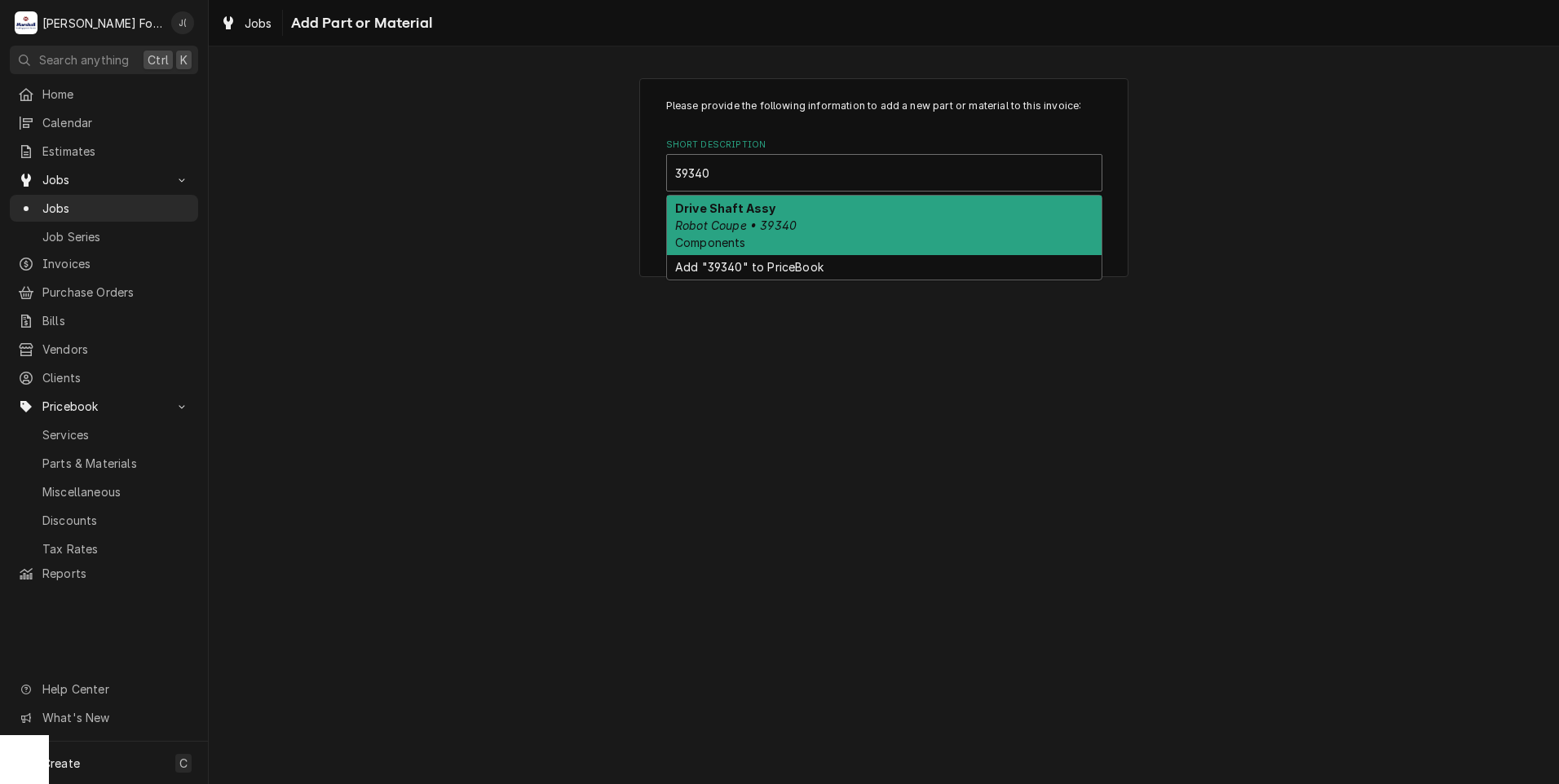
drag, startPoint x: 769, startPoint y: 226, endPoint x: 765, endPoint y: 237, distance: 11.7
click at [768, 227] on em "Robot Coupe • 39340" at bounding box center [736, 225] width 121 height 14
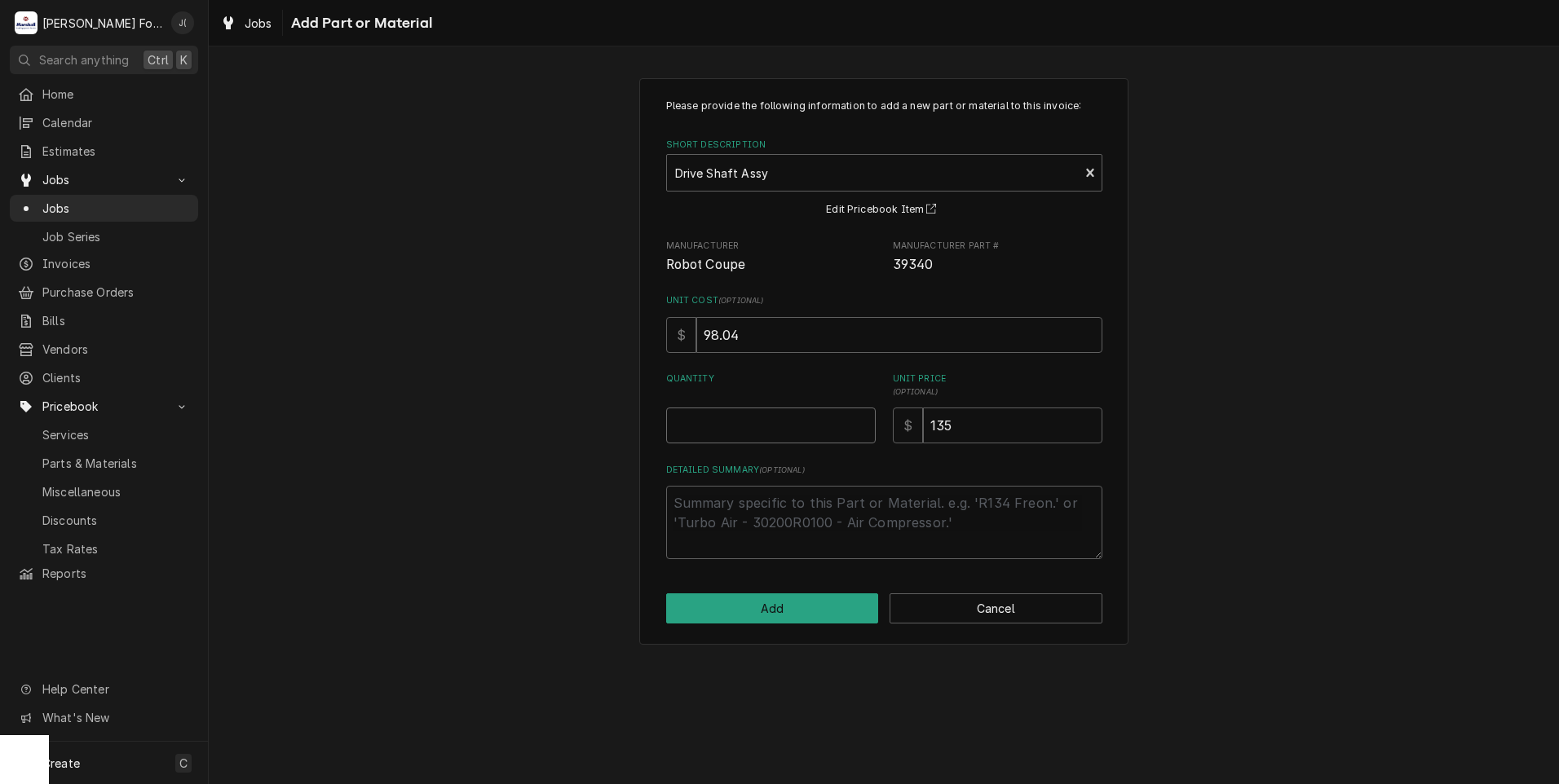
click at [761, 425] on input "Quantity" at bounding box center [771, 426] width 210 height 36
type textarea "x"
type input "1"
click at [813, 602] on button "Add" at bounding box center [772, 608] width 213 height 30
type textarea "x"
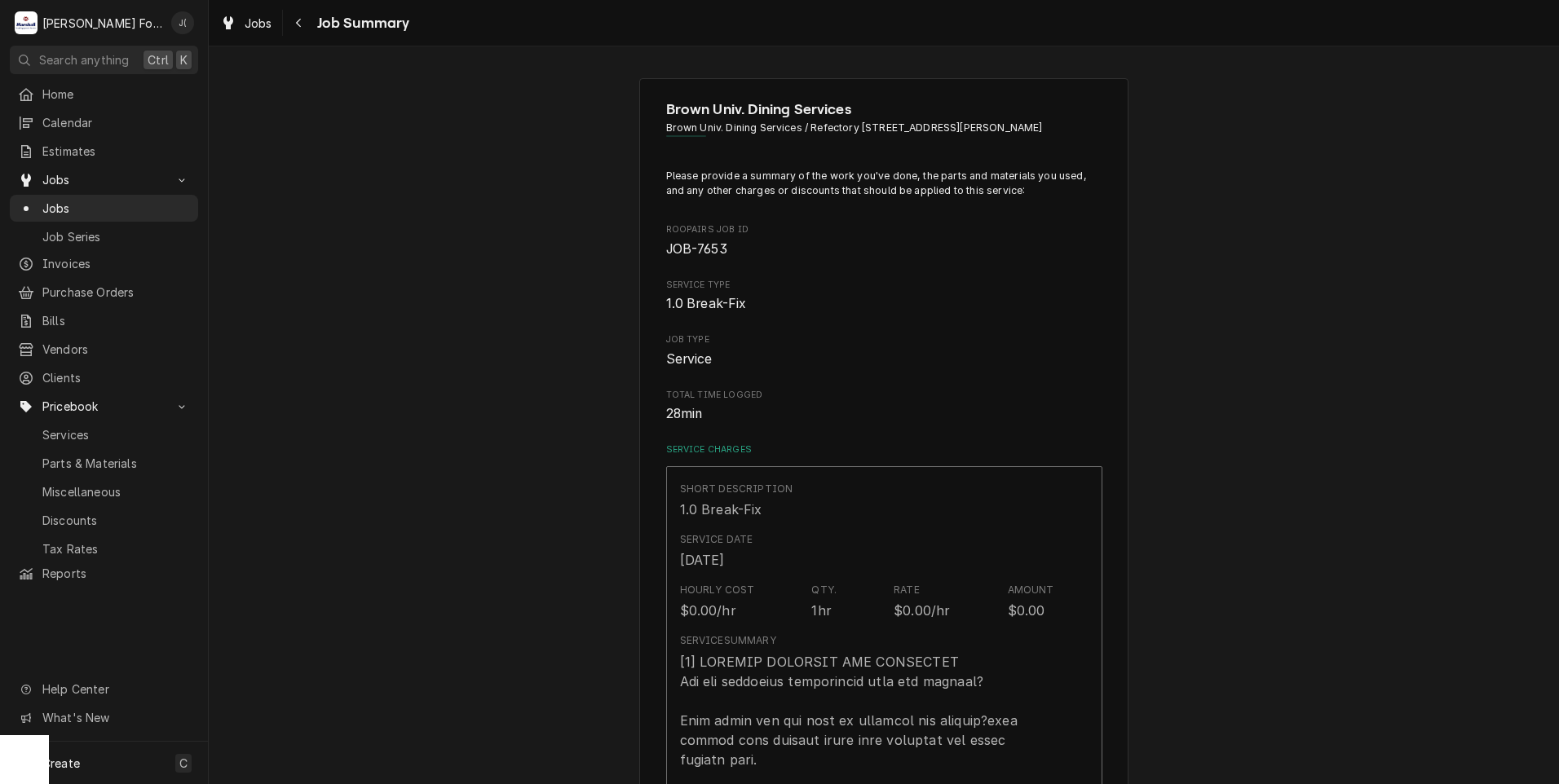
scroll to position [733, 0]
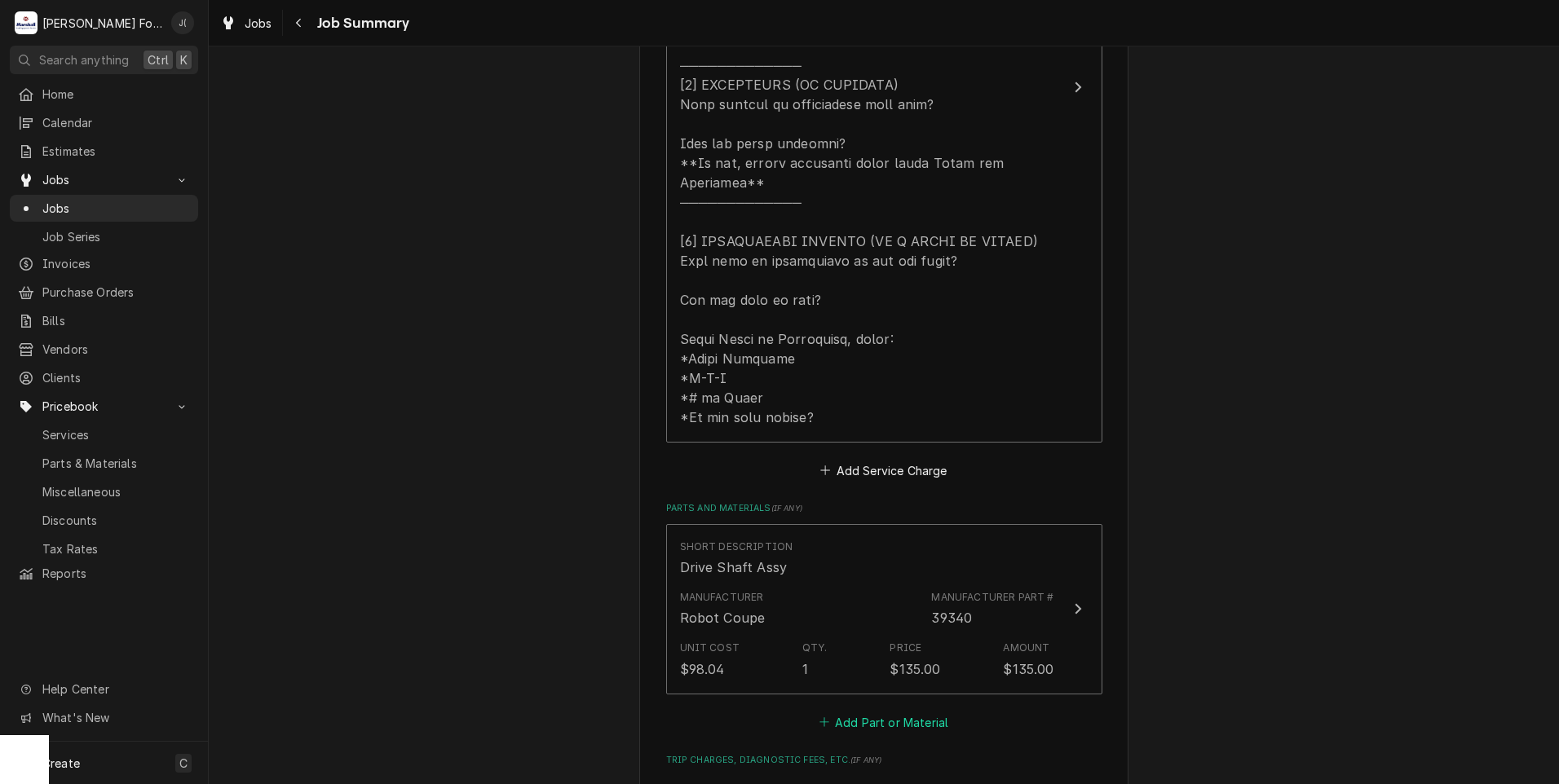
click at [859, 713] on button "Add Part or Material" at bounding box center [883, 722] width 135 height 23
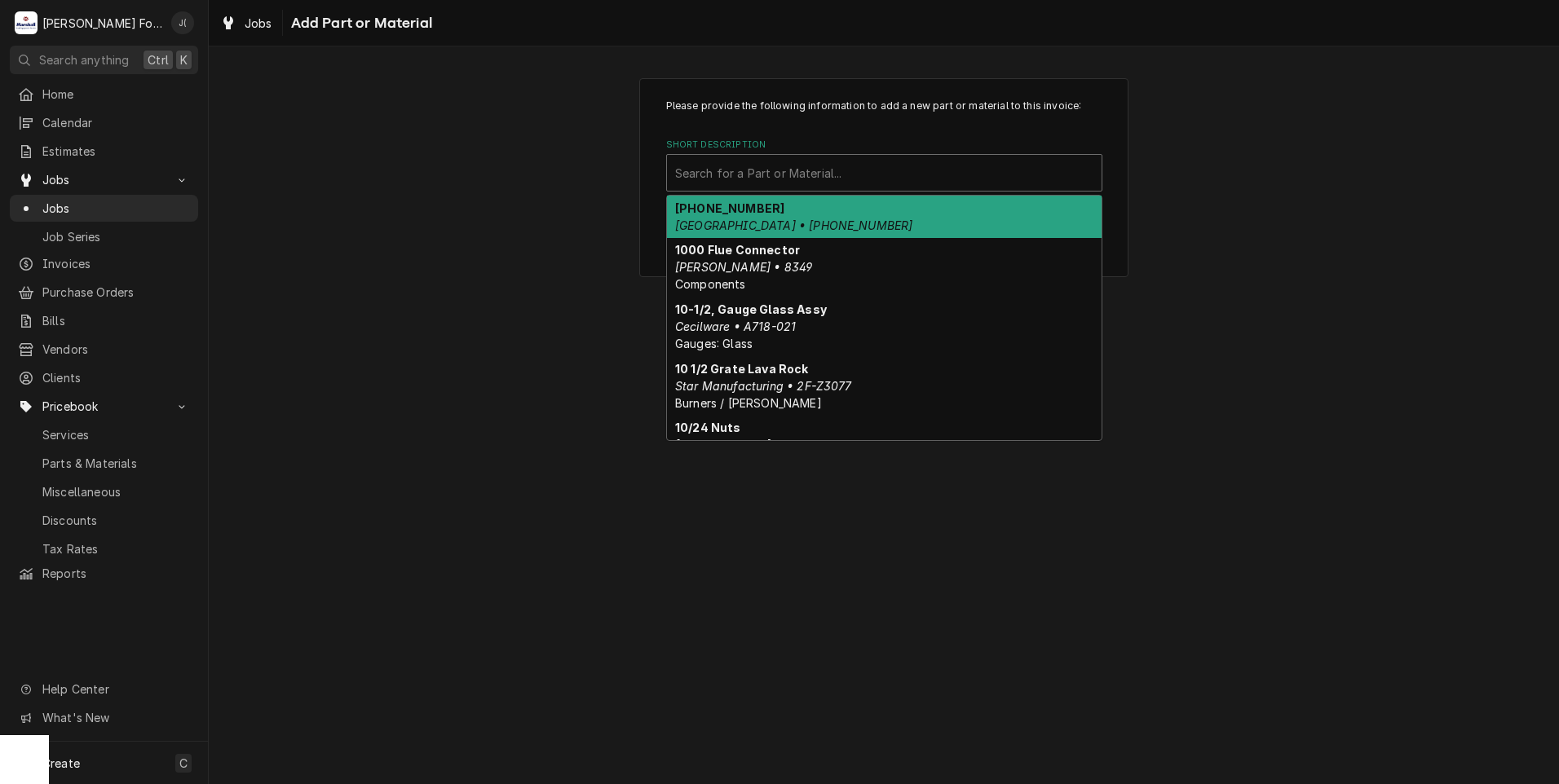
click at [758, 177] on div "Short Description" at bounding box center [884, 173] width 418 height 29
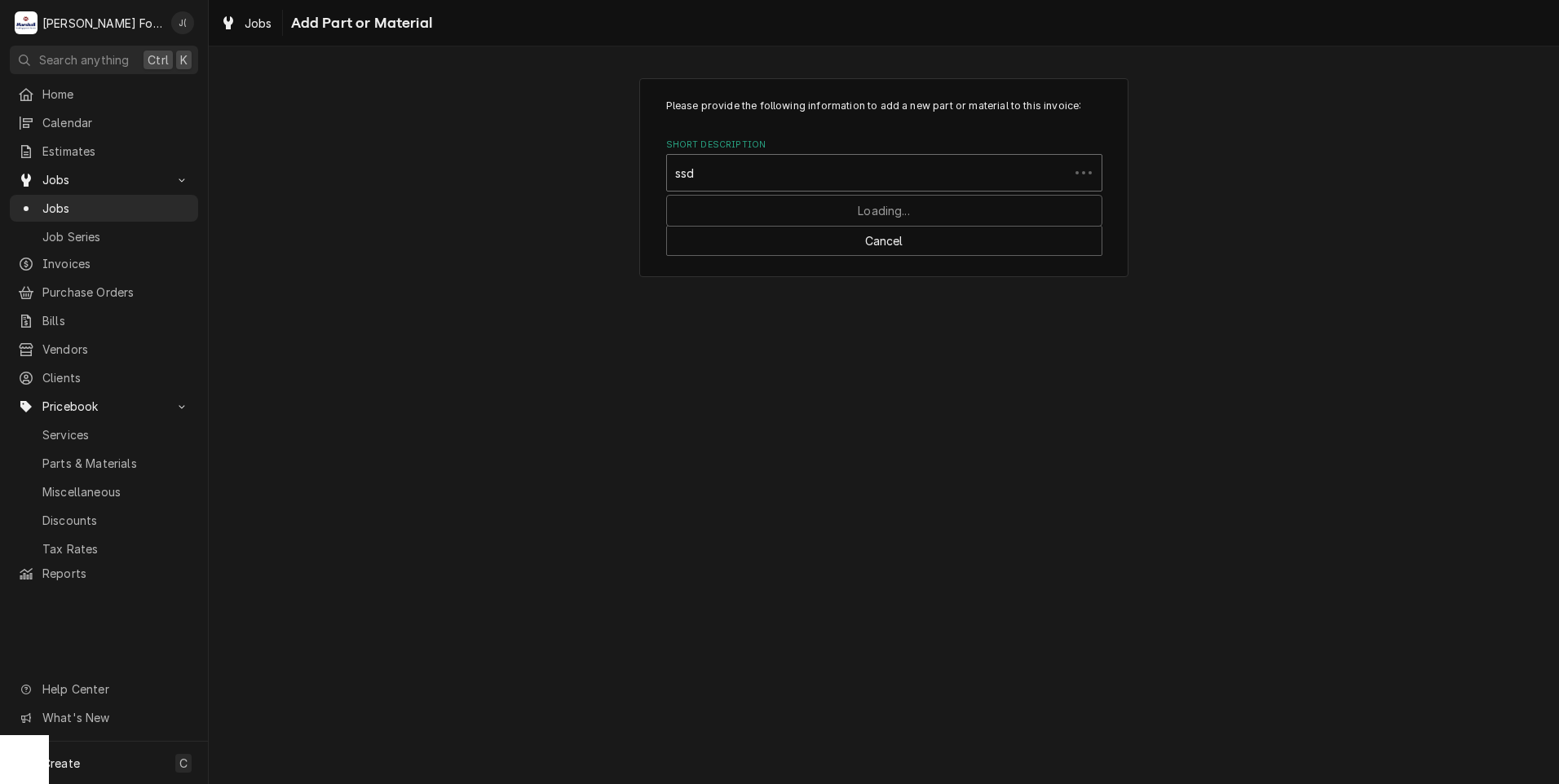
type input "ssdt"
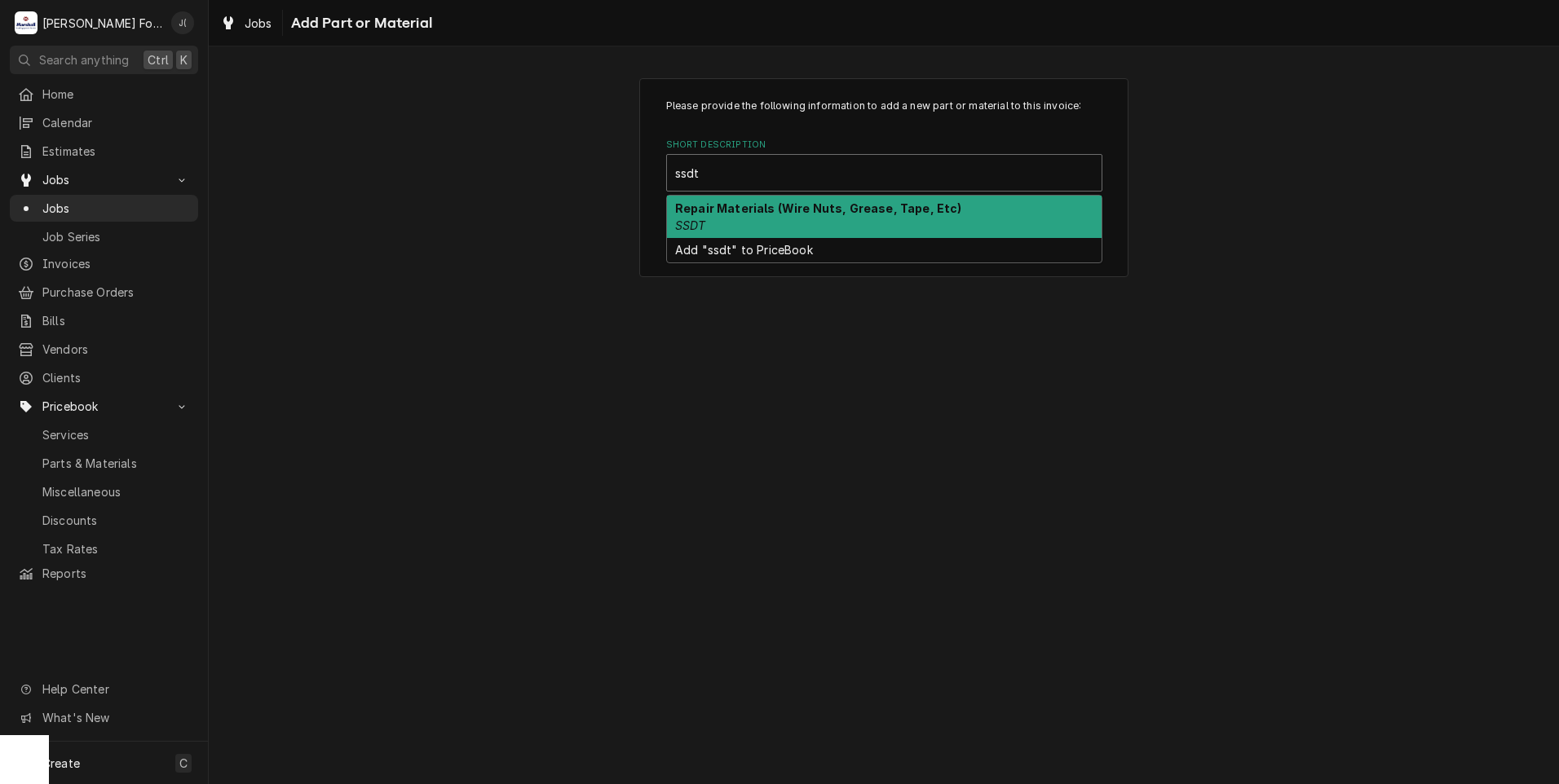
click at [737, 209] on strong "Repair Materials (Wire Nuts, Grease, Tape, Etc)" at bounding box center [818, 208] width 287 height 14
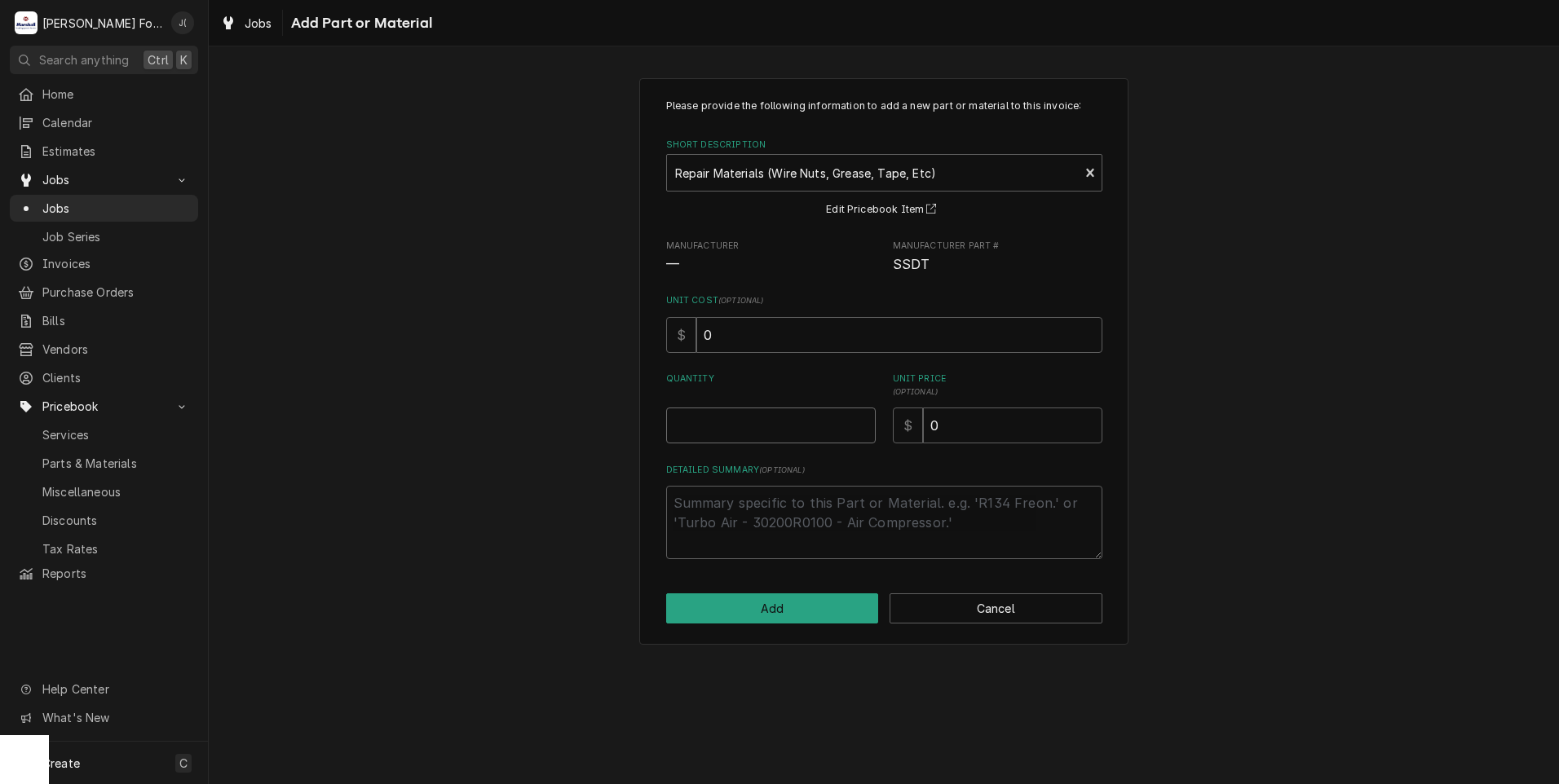
click at [714, 438] on input "Quantity" at bounding box center [771, 426] width 210 height 36
type textarea "x"
type input "1"
type textarea "x"
type input "4"
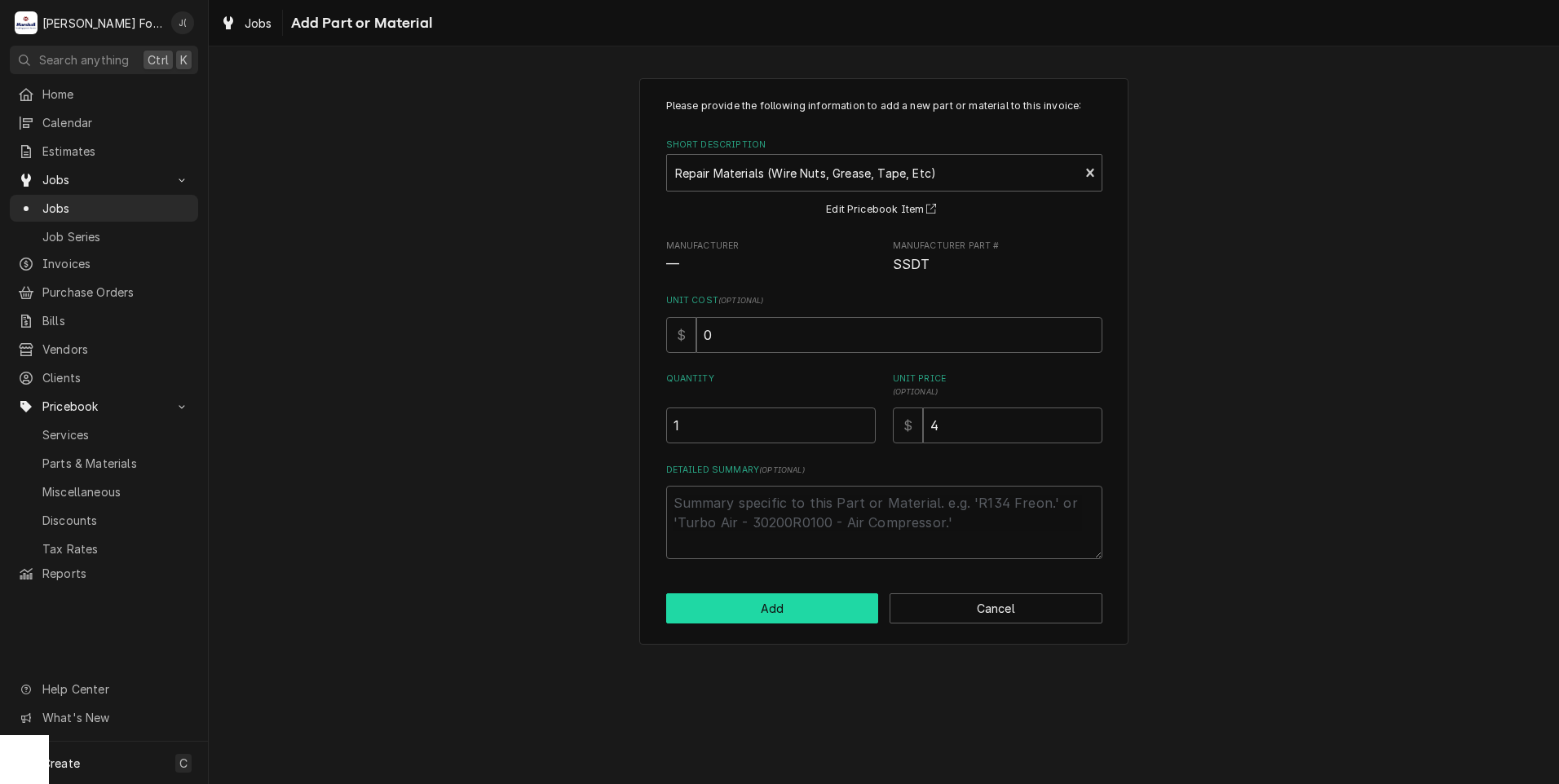
click at [845, 621] on button "Add" at bounding box center [772, 608] width 213 height 30
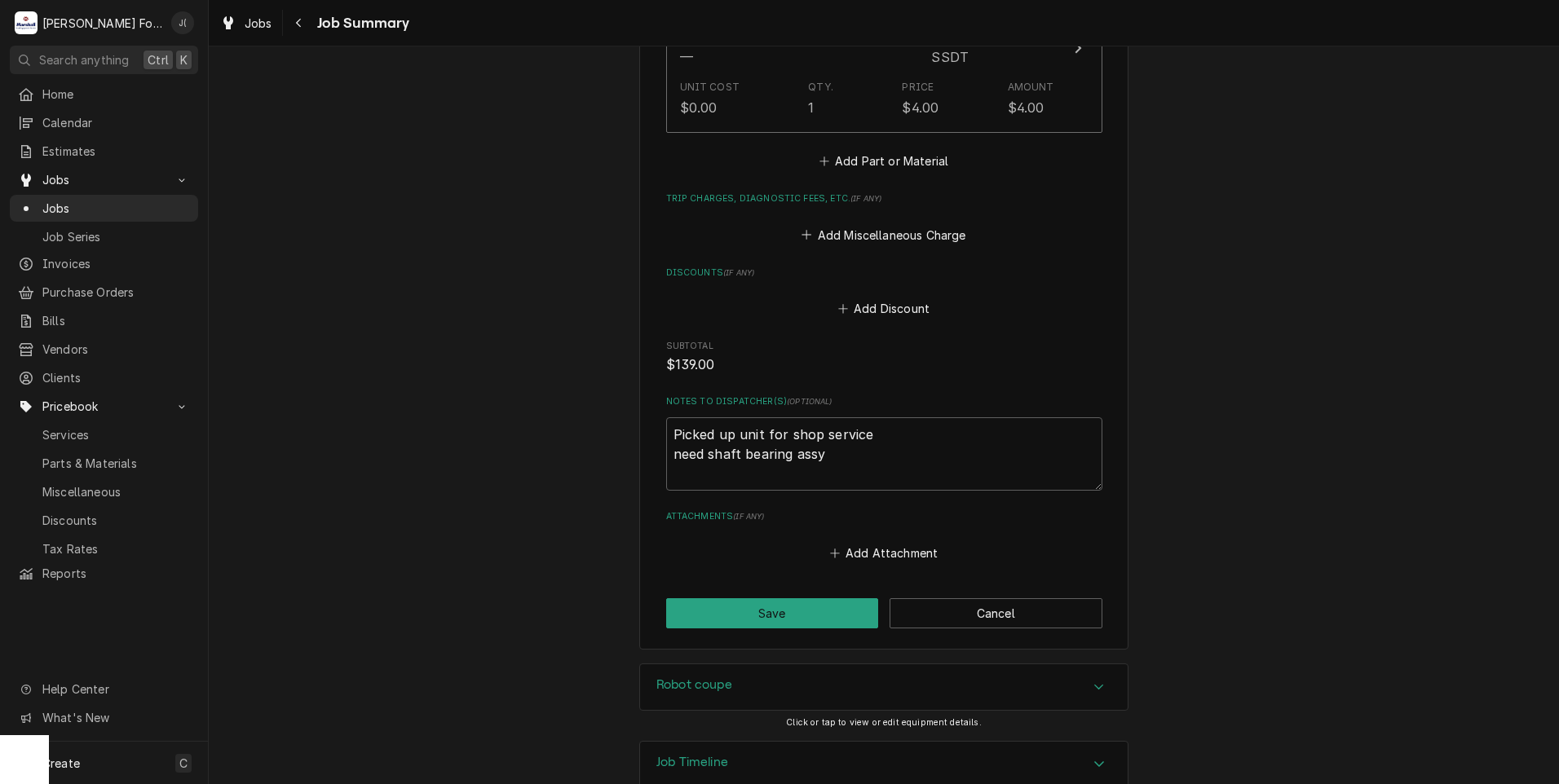
scroll to position [1487, 0]
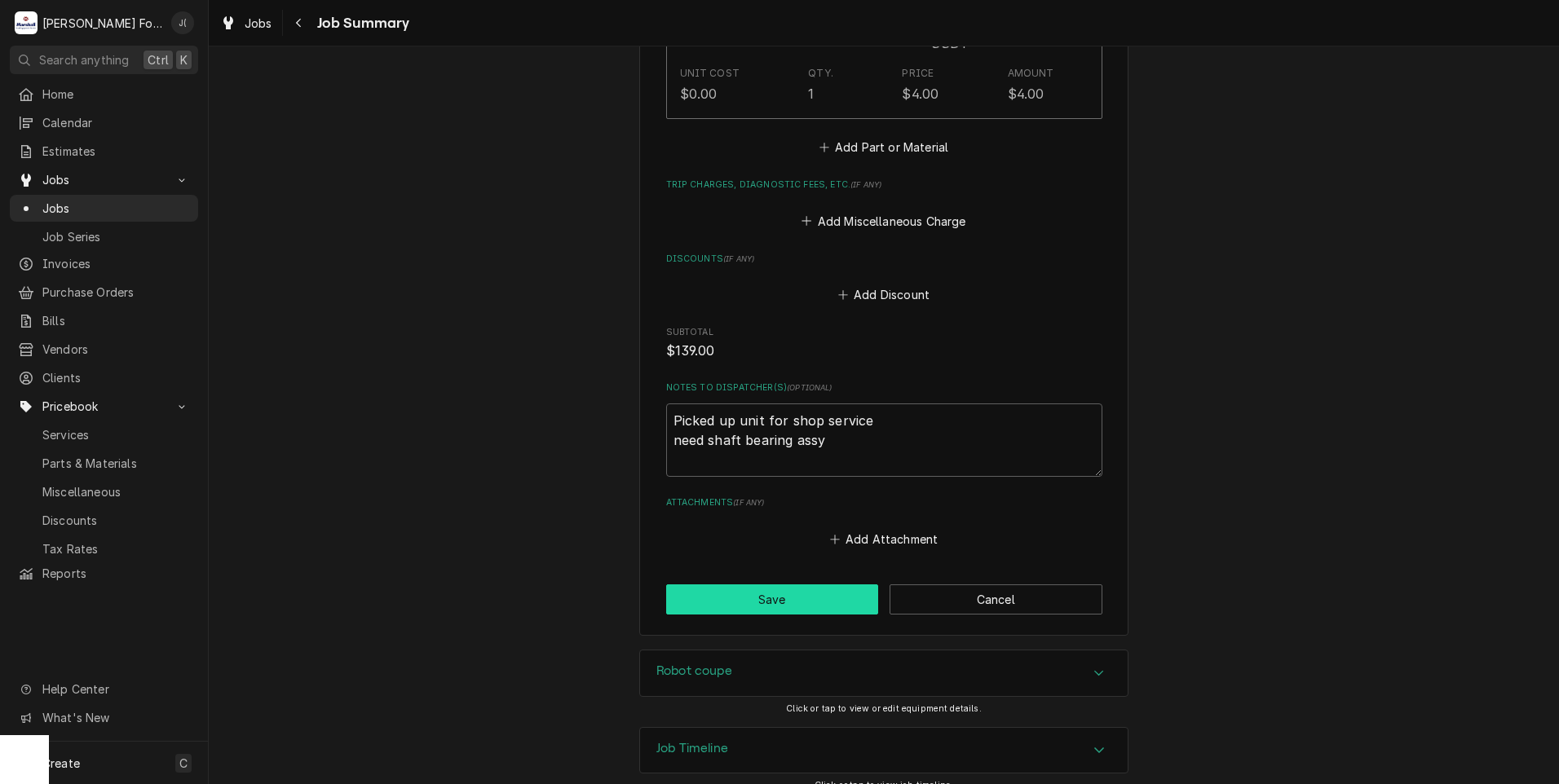
click at [727, 584] on button "Save" at bounding box center [772, 599] width 213 height 30
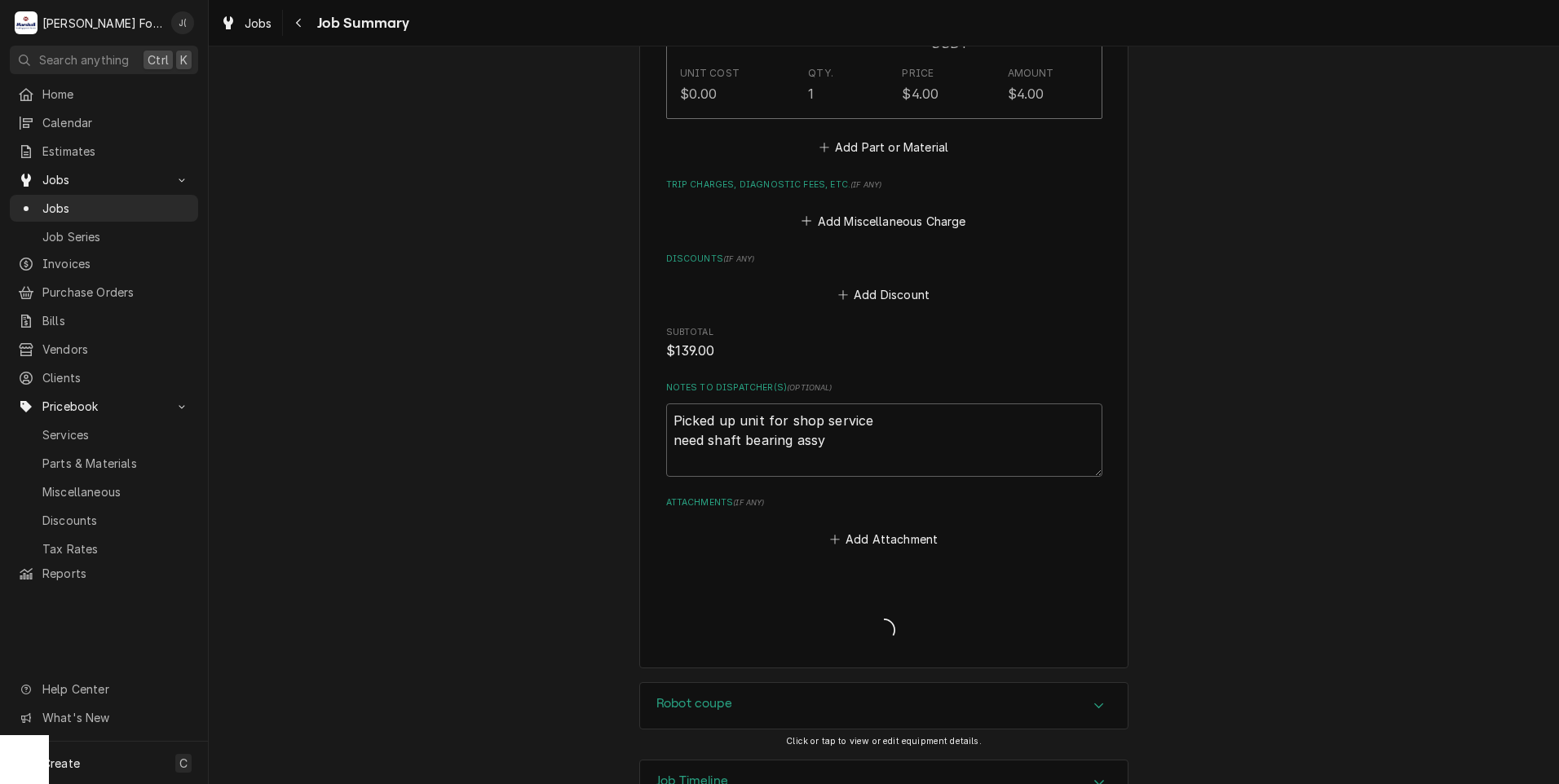
type textarea "x"
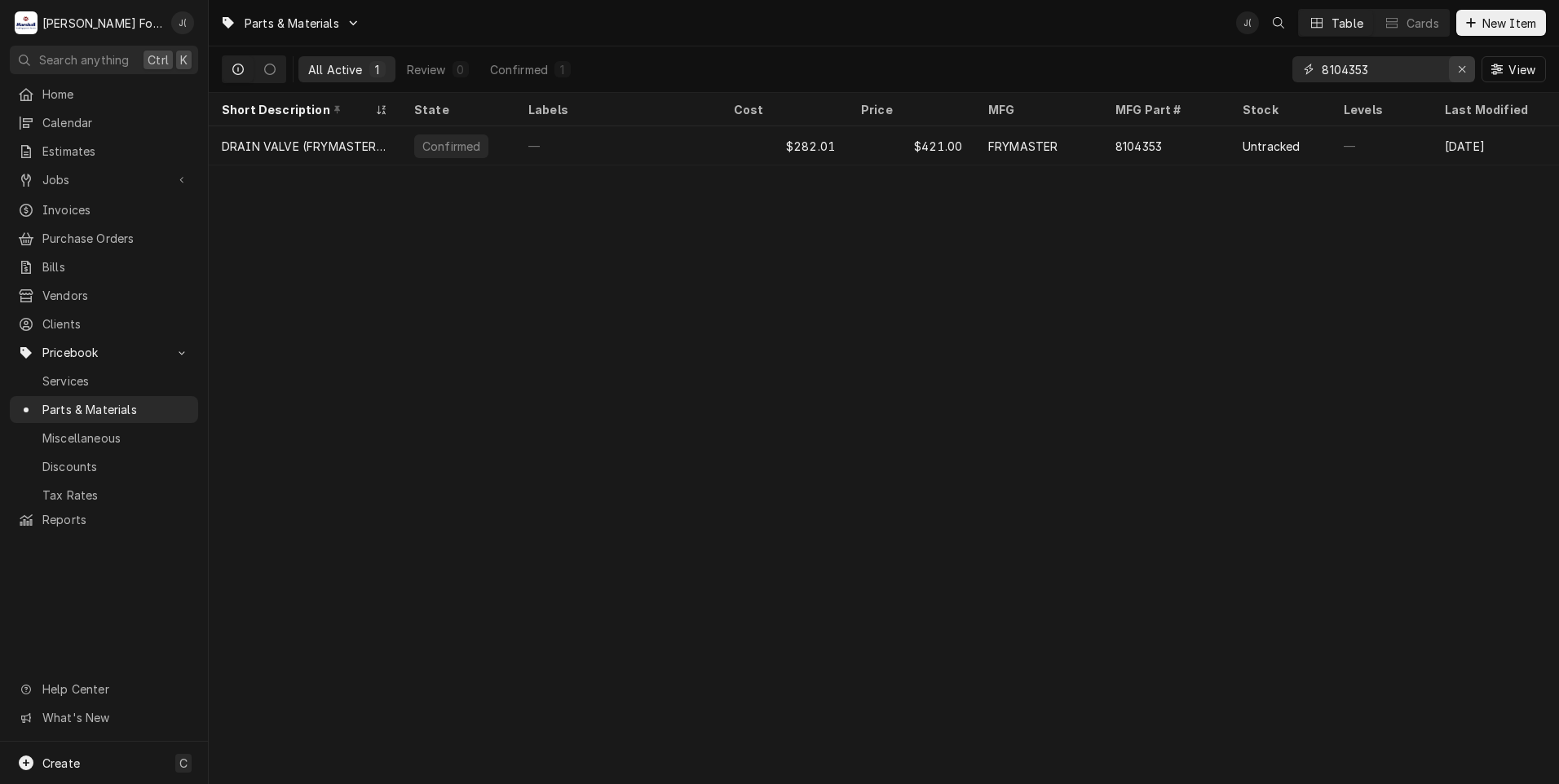
click at [1466, 73] on icon "Erase input" at bounding box center [1463, 69] width 9 height 12
click at [1398, 70] on input "Dynamic Content Wrapper" at bounding box center [1398, 69] width 153 height 26
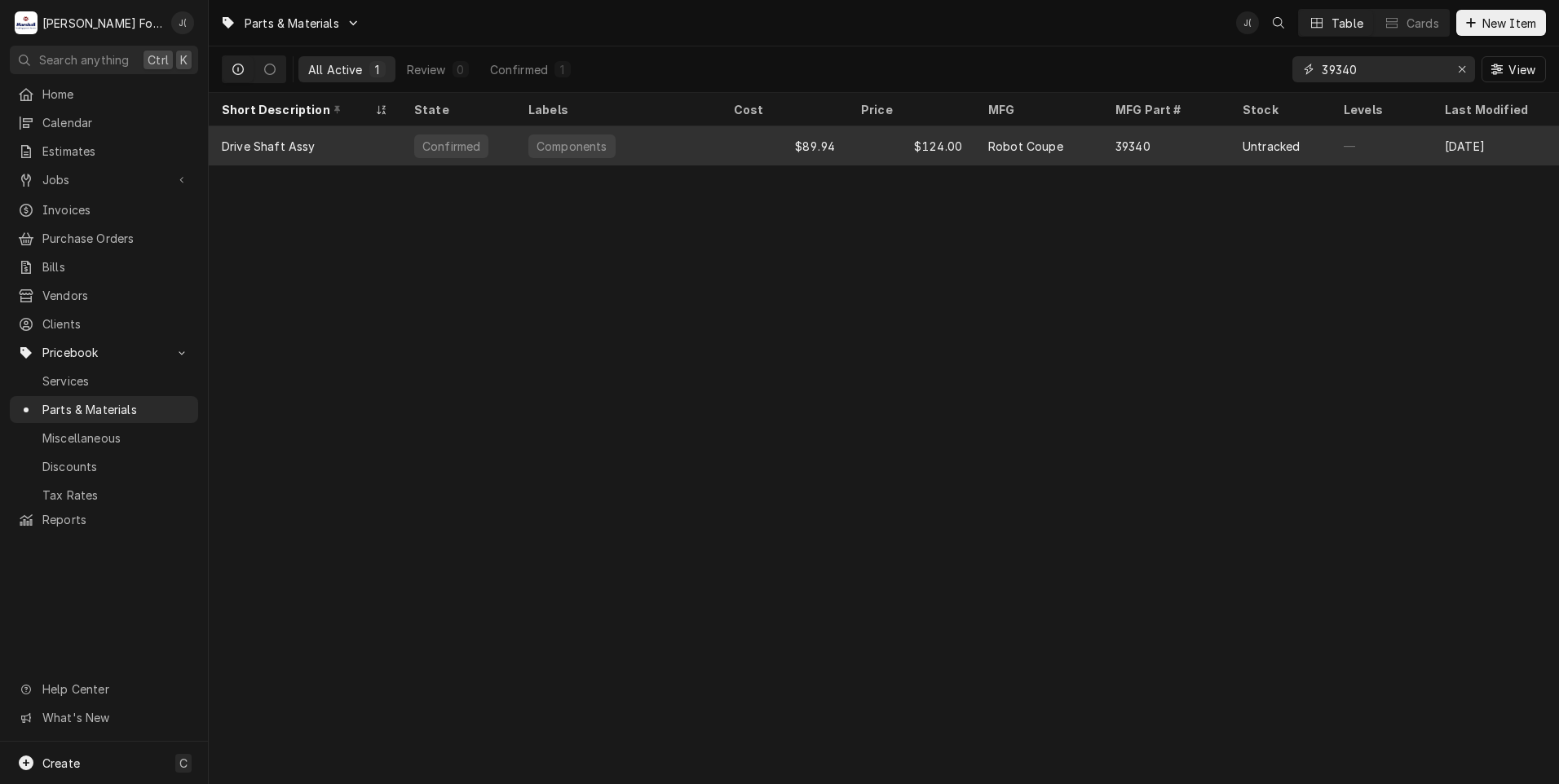
type input "39340"
click at [634, 155] on div "Components" at bounding box center [618, 146] width 205 height 39
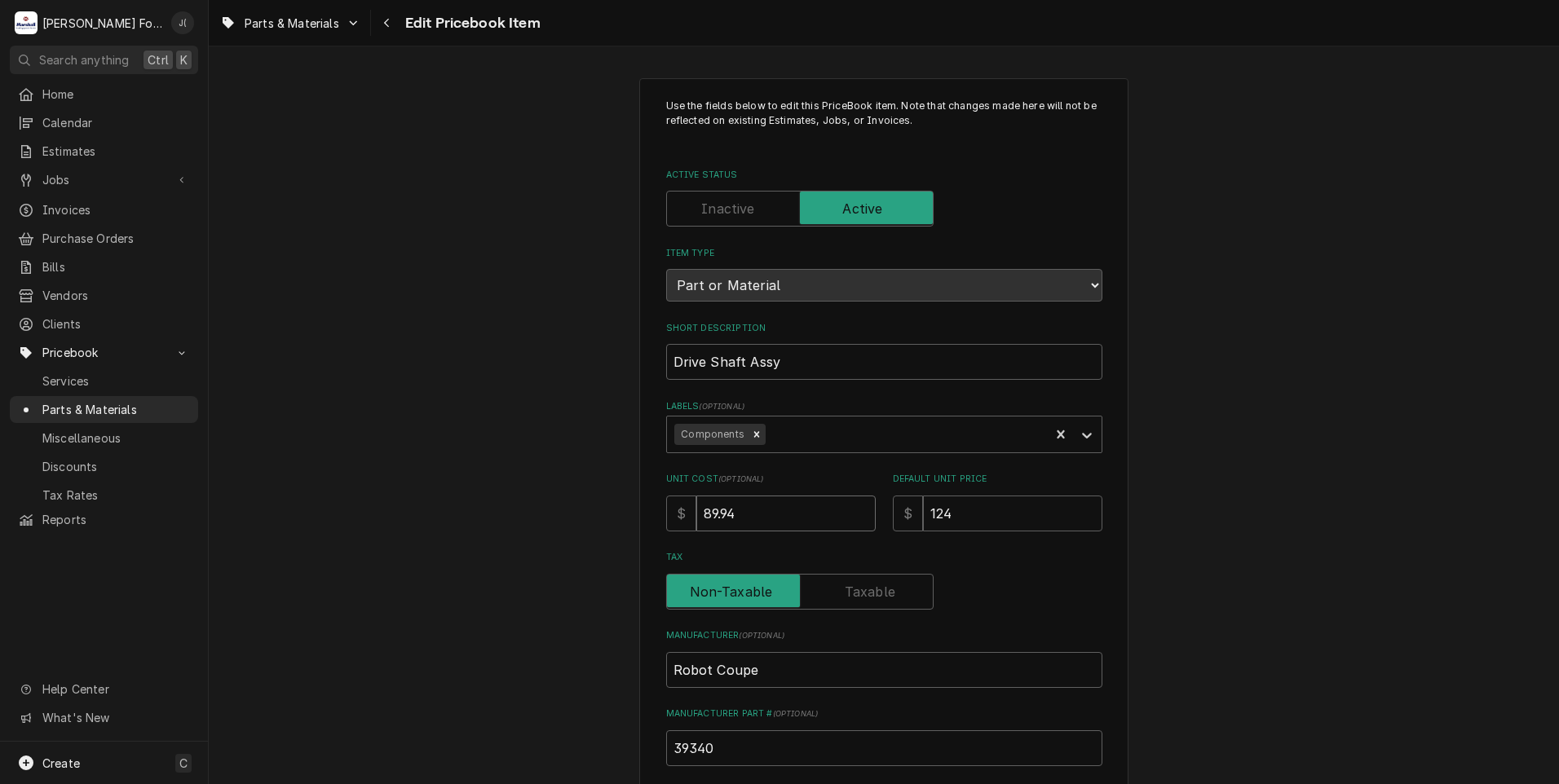
drag, startPoint x: 739, startPoint y: 511, endPoint x: 385, endPoint y: 488, distance: 354.7
click at [385, 488] on div "Use the fields below to edit this PriceBook item. Note that changes made here w…" at bounding box center [884, 638] width 1351 height 1148
type textarea "x"
type input "9"
type textarea "x"
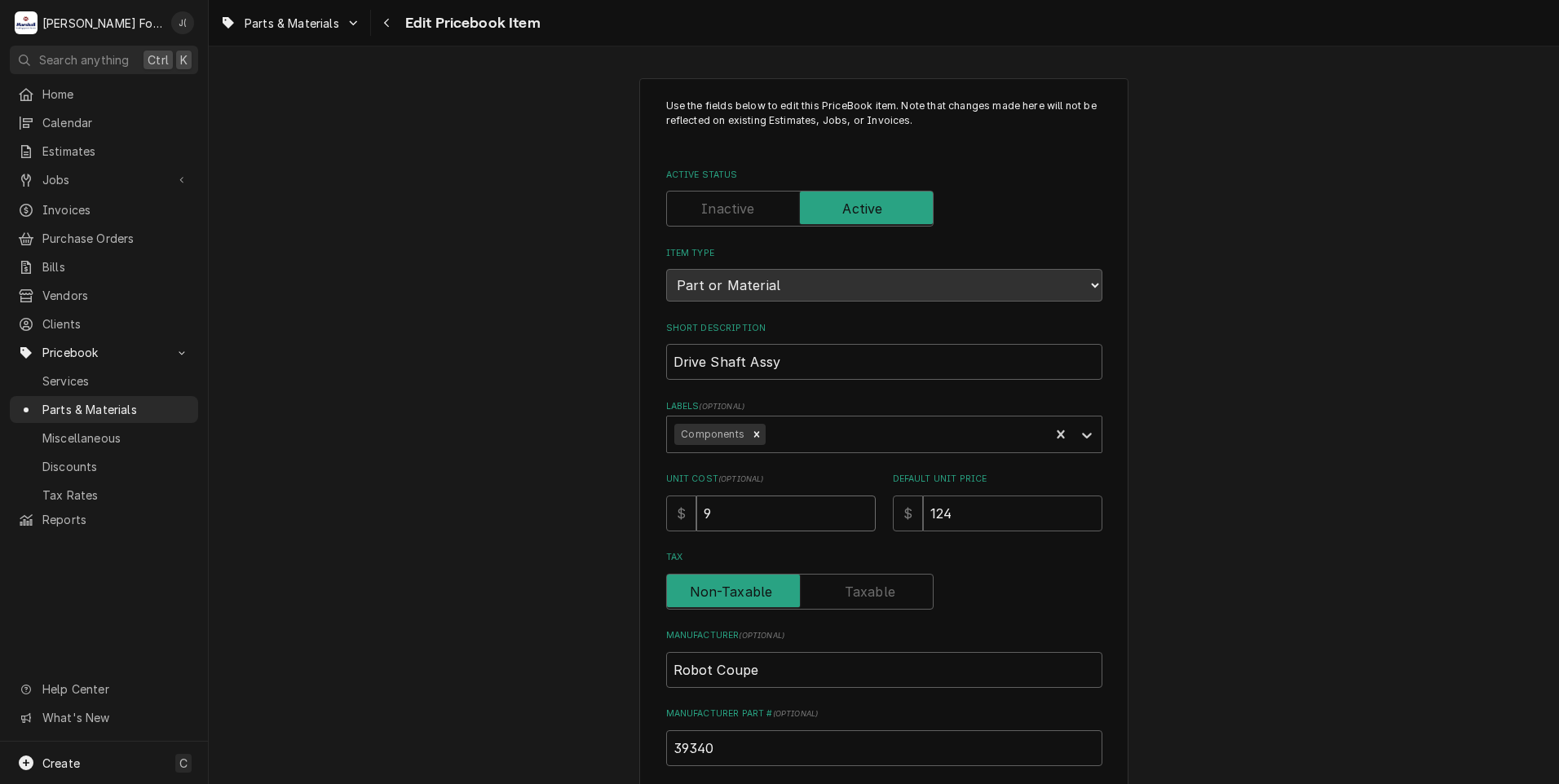
type input "98"
type textarea "x"
type input "98.0"
type textarea "x"
type input "98.04"
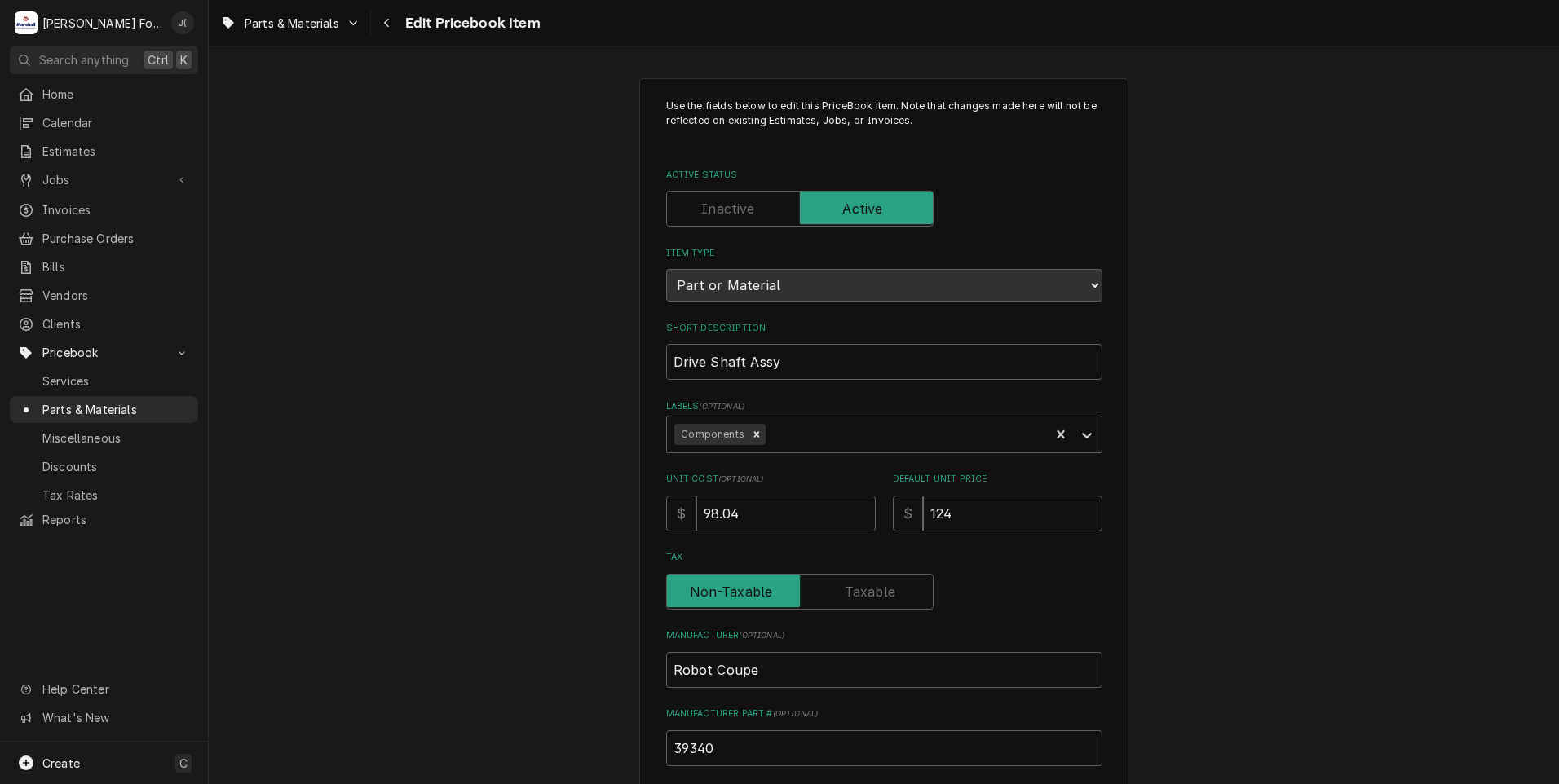
type textarea "x"
type input "1"
type textarea "x"
type input "13"
type textarea "x"
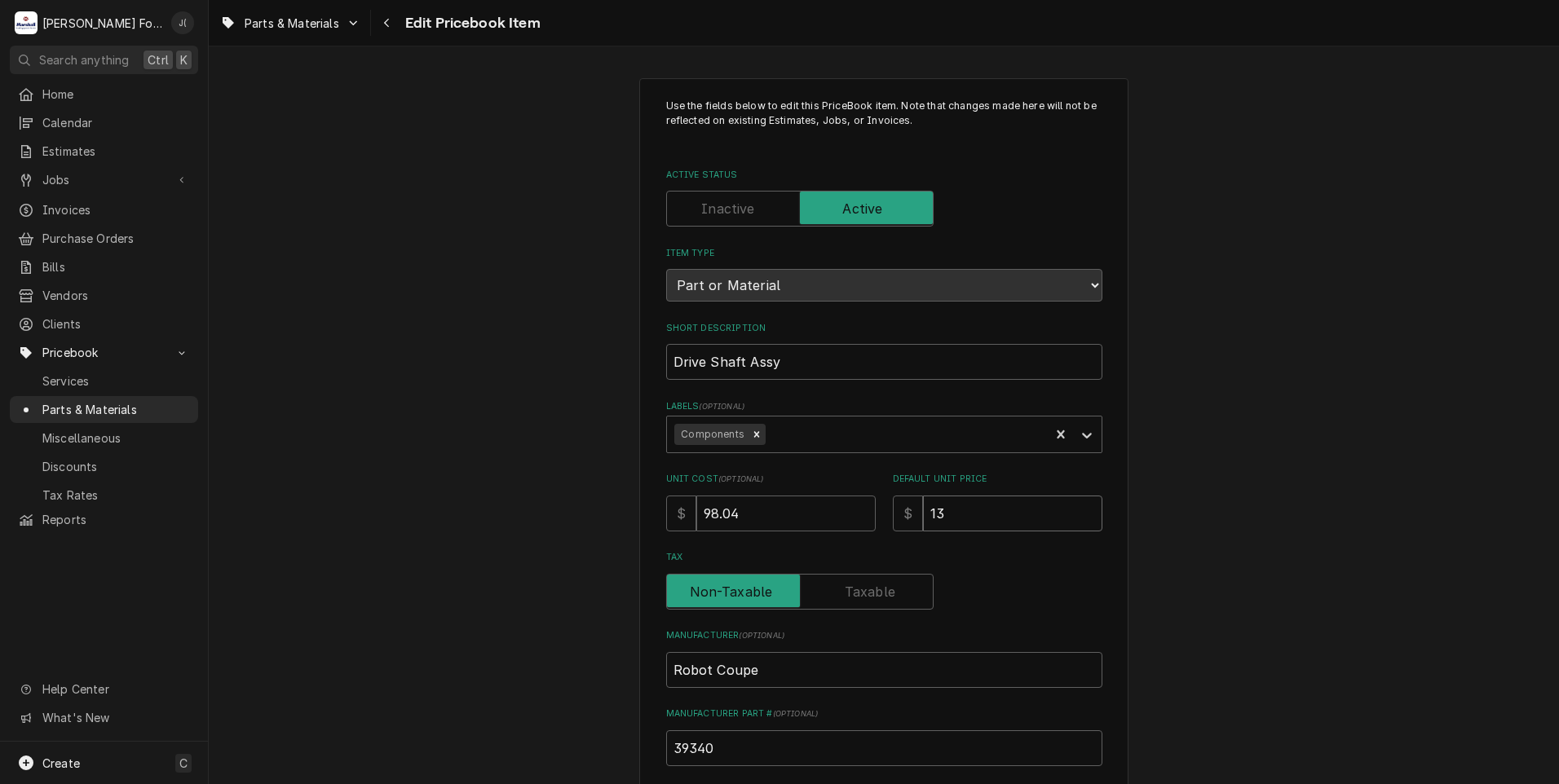
type input "134"
type textarea "x"
type input "13"
type textarea "x"
type input "135"
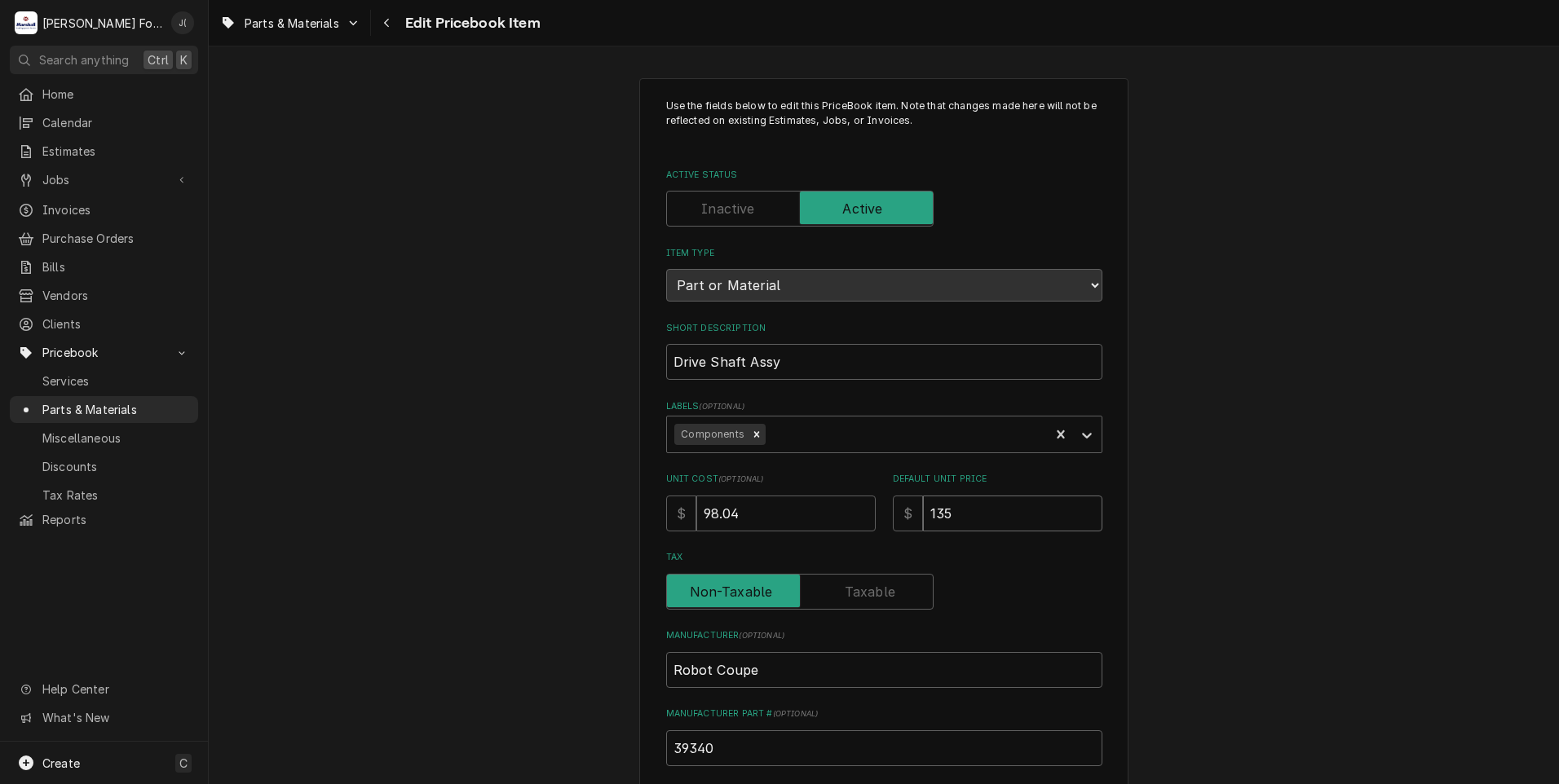
type textarea "x"
type input "135.0"
type textarea "x"
type input "135.00"
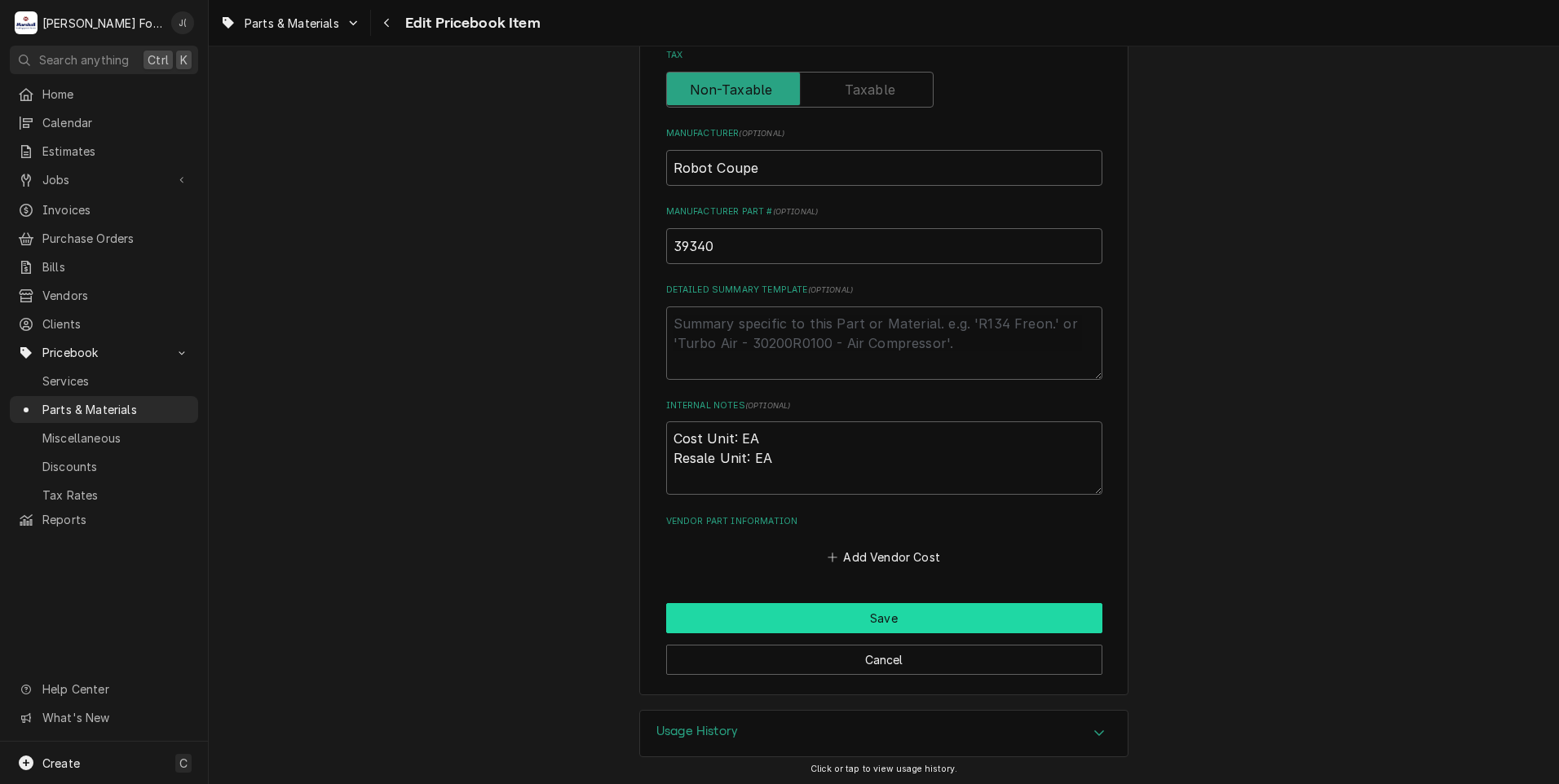
click at [721, 616] on button "Save" at bounding box center [884, 618] width 436 height 30
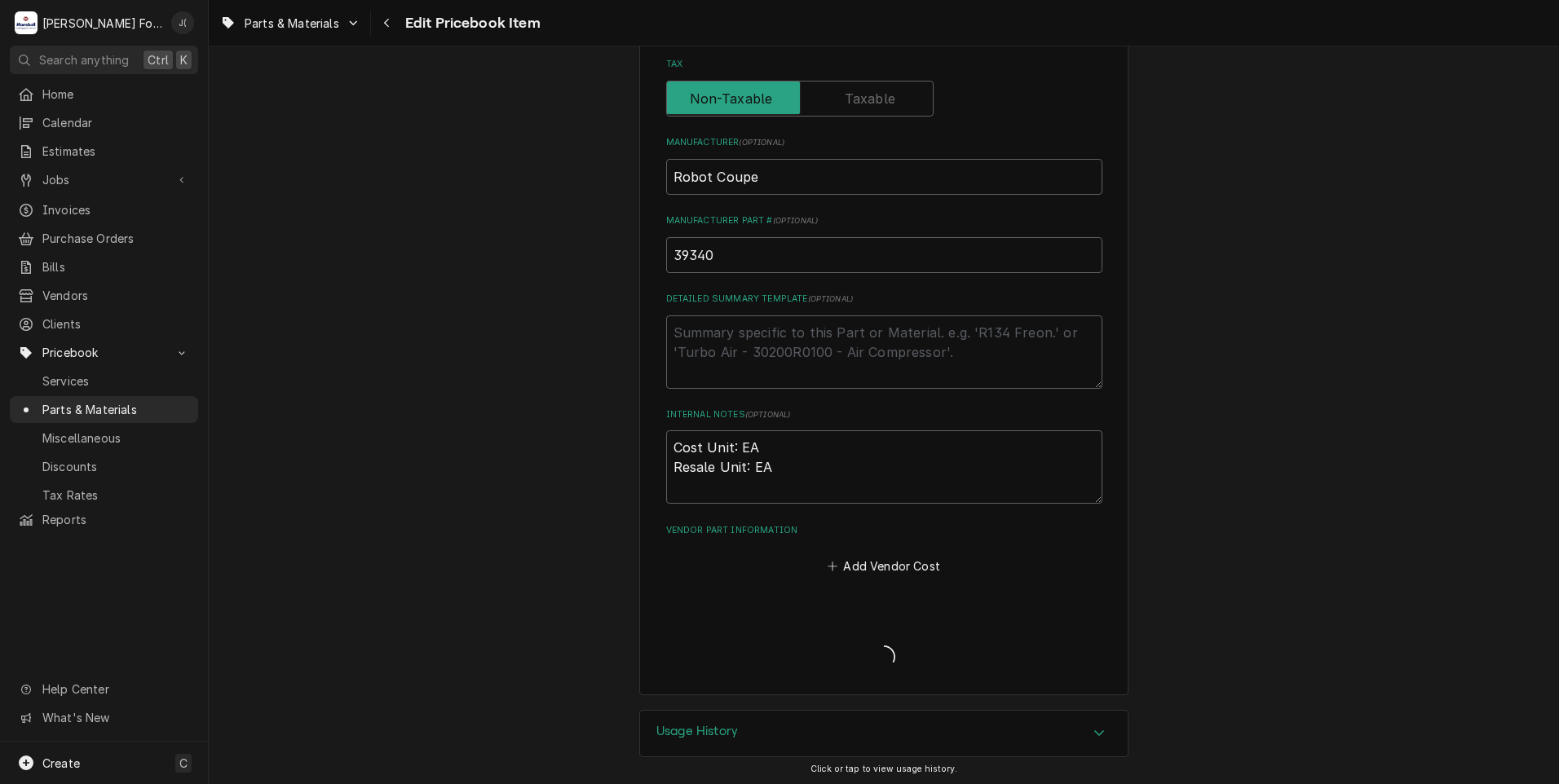
type textarea "x"
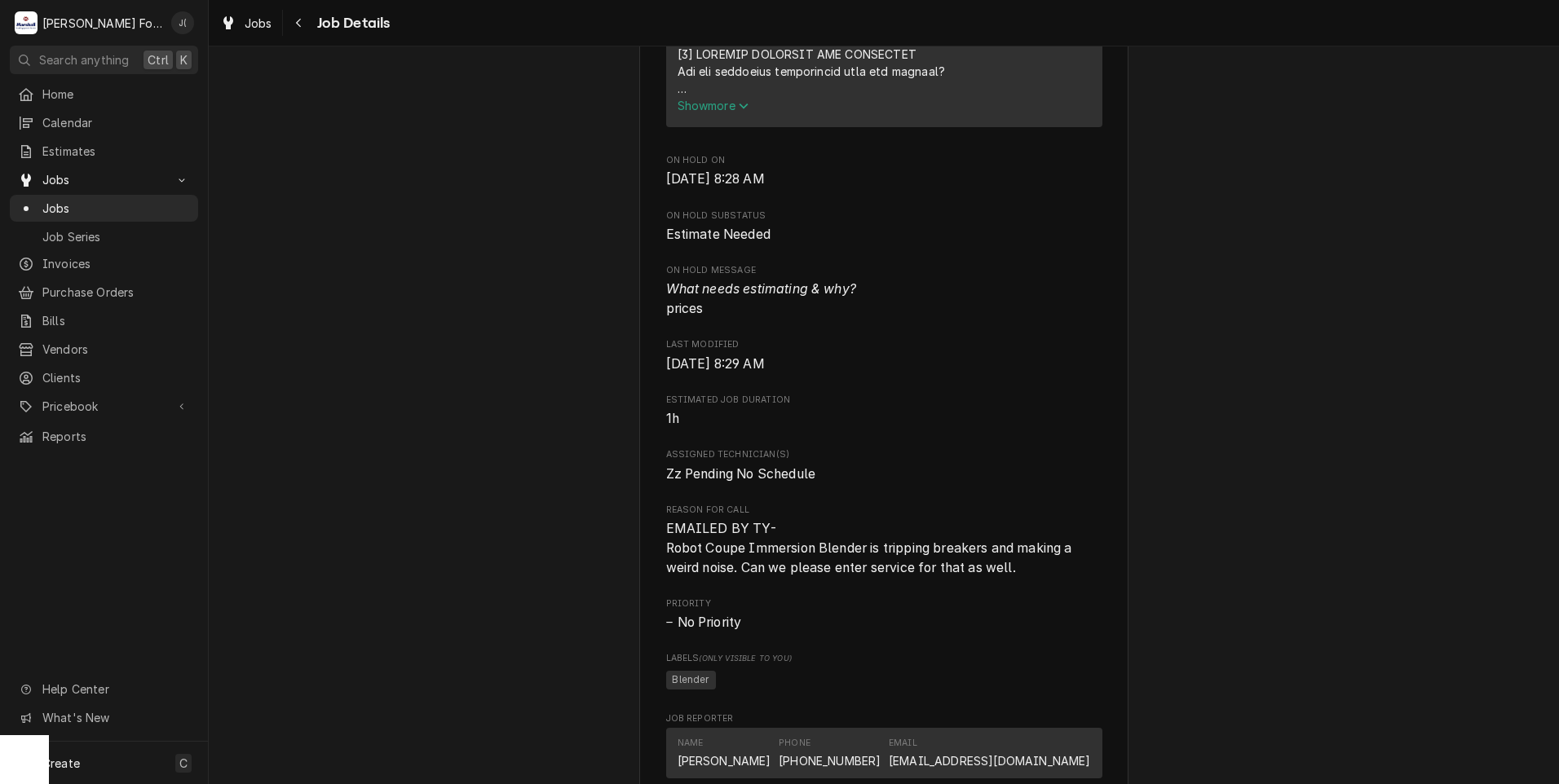
scroll to position [901, 0]
